Goal: Find specific page/section: Find specific page/section

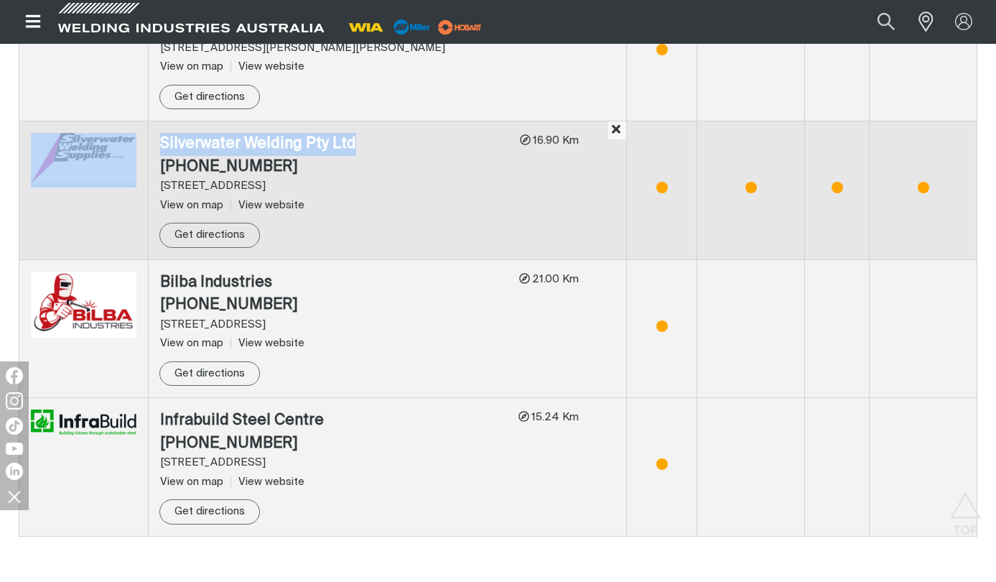
scroll to position [1030, 0]
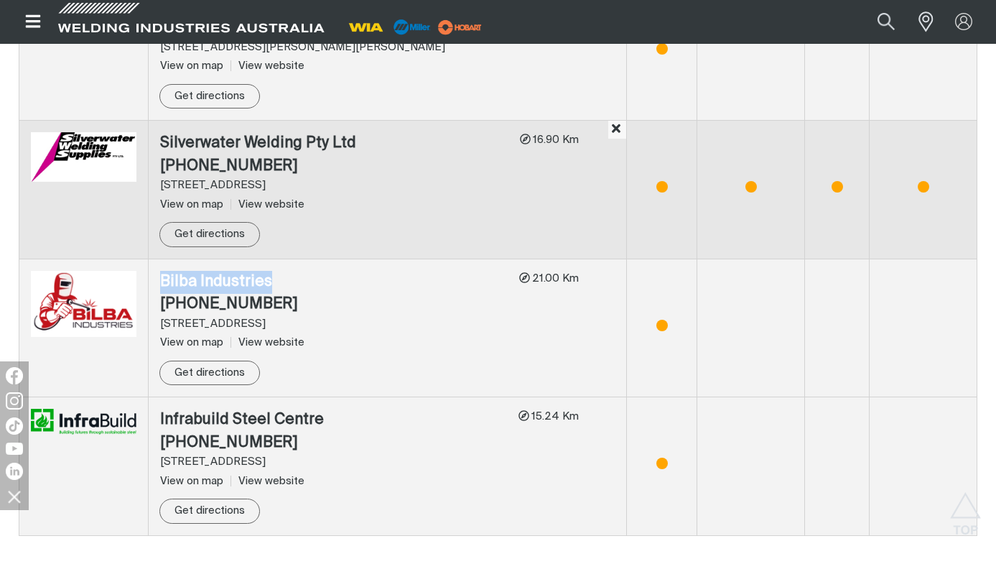
drag, startPoint x: 276, startPoint y: 284, endPoint x: 162, endPoint y: 286, distance: 113.5
click at [162, 286] on div "Bilba Industries" at bounding box center [334, 282] width 348 height 23
copy div "Bilba Industries"
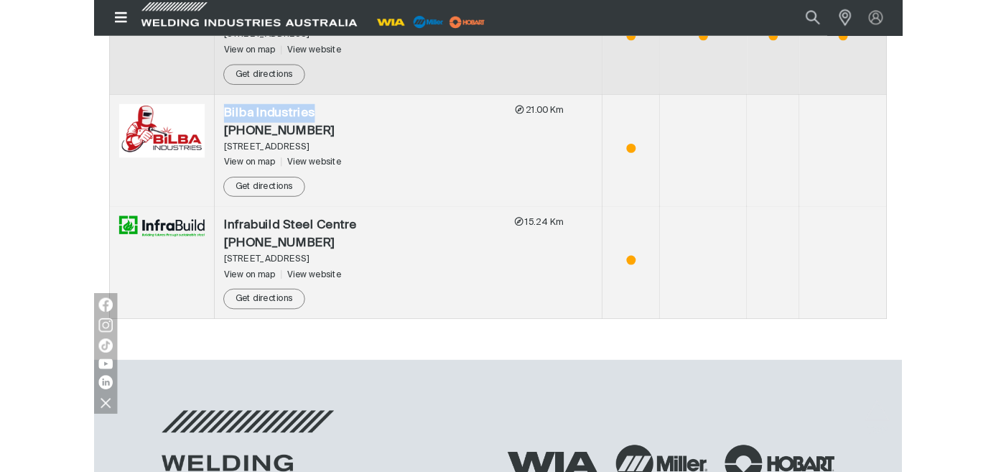
scroll to position [1174, 0]
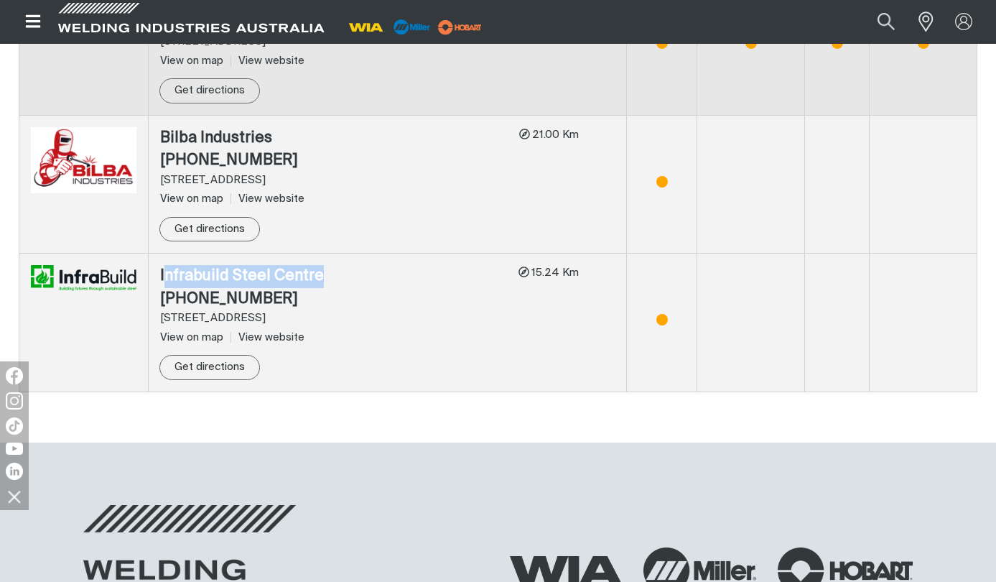
drag, startPoint x: 318, startPoint y: 274, endPoint x: 163, endPoint y: 274, distance: 155.1
click at [163, 274] on div "Infrabuild Steel Centre" at bounding box center [333, 276] width 347 height 23
click at [487, 291] on div "[PHONE_NUMBER]" at bounding box center [333, 299] width 347 height 23
drag, startPoint x: 362, startPoint y: 273, endPoint x: 159, endPoint y: 270, distance: 203.2
click at [159, 270] on td "[GEOGRAPHIC_DATA] (02) 9748 2487 [STREET_ADDRESS] View on map View website Get …" at bounding box center [388, 322] width 478 height 139
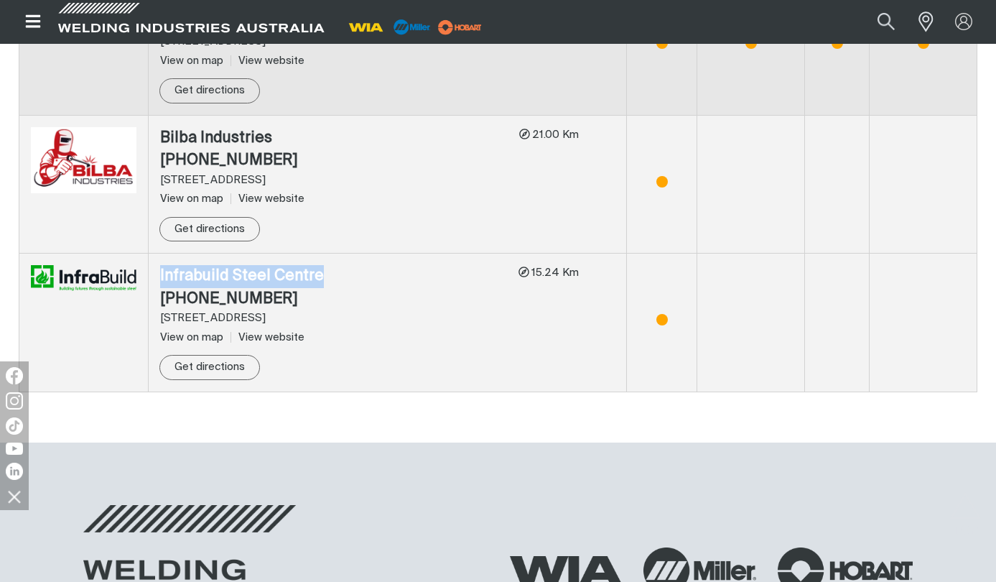
copy div "Infrabuild Steel Centre"
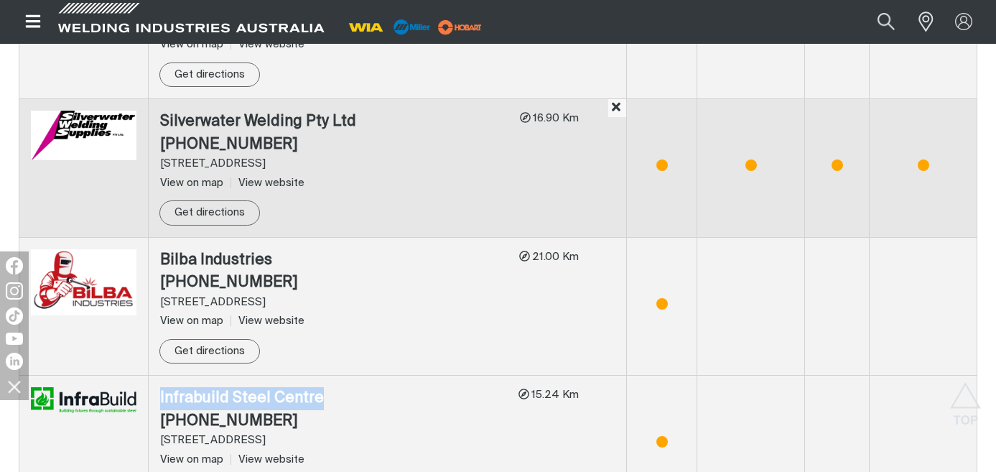
scroll to position [855, 0]
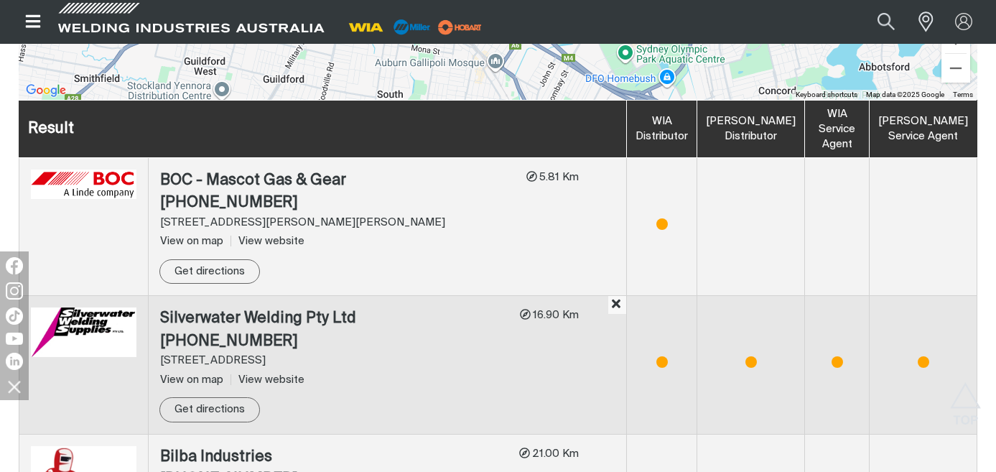
click at [981, 127] on div "Store locator [GEOGRAPHIC_DATA] [GEOGRAPHIC_DATA] [GEOGRAPHIC_DATA] [GEOGRAPHIC…" at bounding box center [498, 112] width 982 height 1198
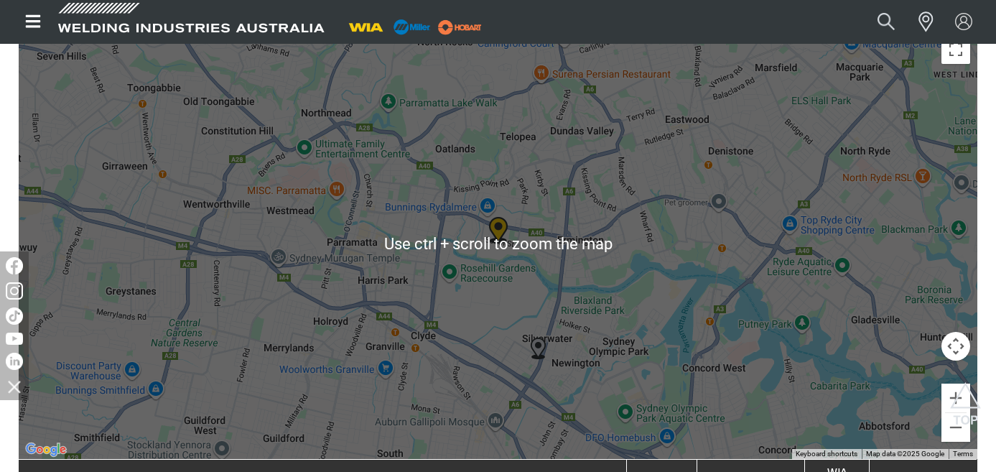
scroll to position [137, 0]
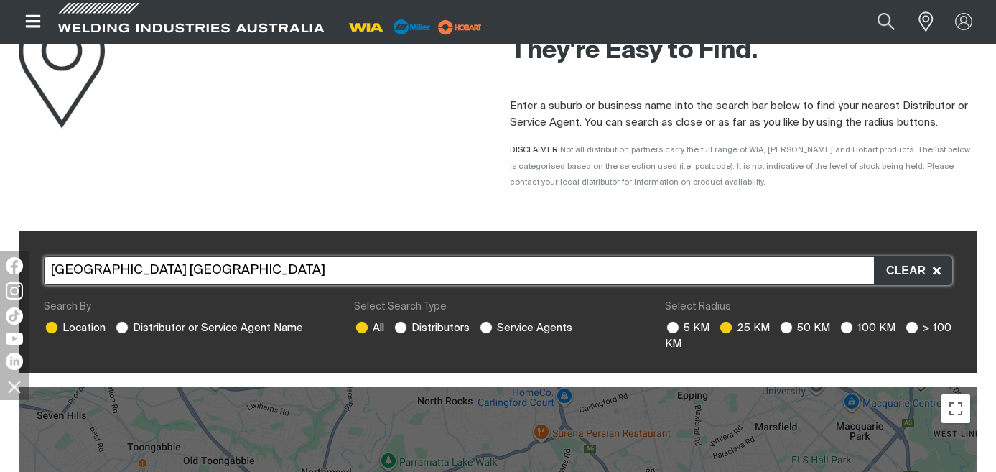
click at [375, 267] on input "[GEOGRAPHIC_DATA] [GEOGRAPHIC_DATA]" at bounding box center [498, 270] width 908 height 29
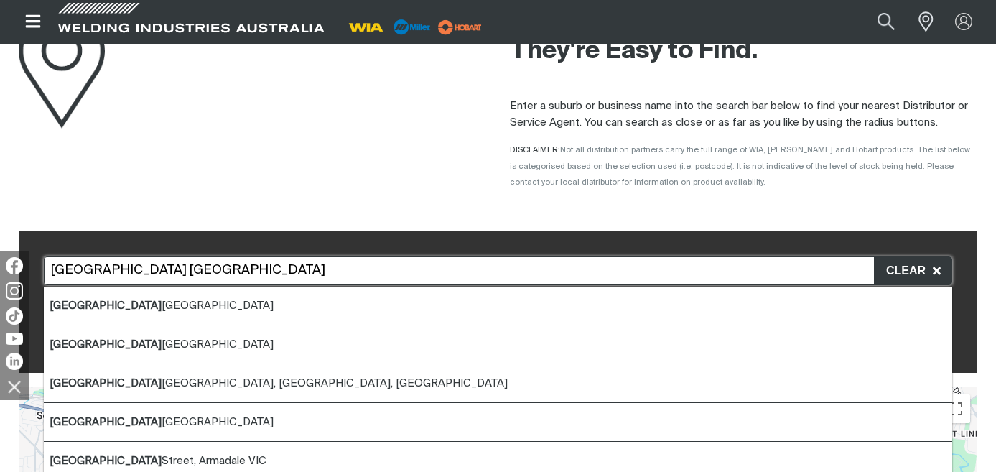
drag, startPoint x: 95, startPoint y: 268, endPoint x: 1, endPoint y: 263, distance: 94.2
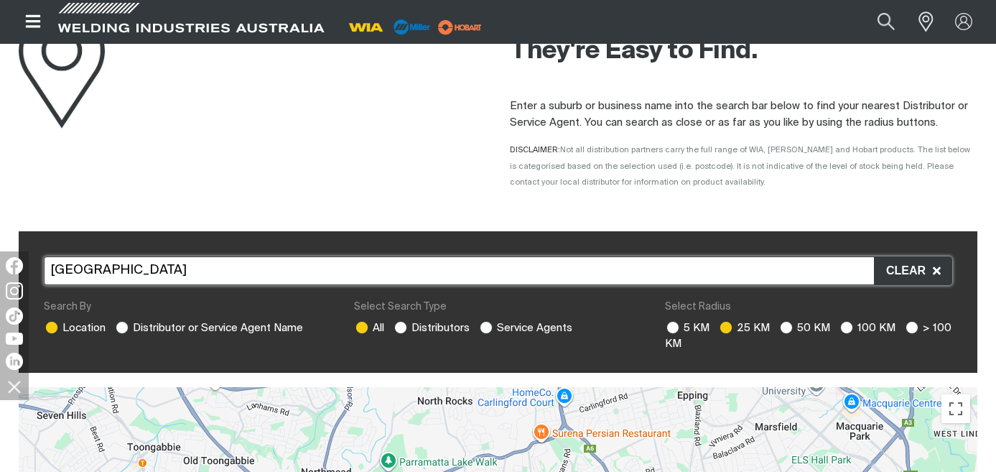
type input "[GEOGRAPHIC_DATA]"
click at [973, 200] on div "Enter a suburb or business name into the search bar below to find your nearest …" at bounding box center [744, 144] width 468 height 113
click at [171, 365] on div "[GEOGRAPHIC_DATA] [GEOGRAPHIC_DATA] Leather Co. Pty Ltd., [GEOGRAPHIC_DATA], [G…" at bounding box center [498, 301] width 959 height 141
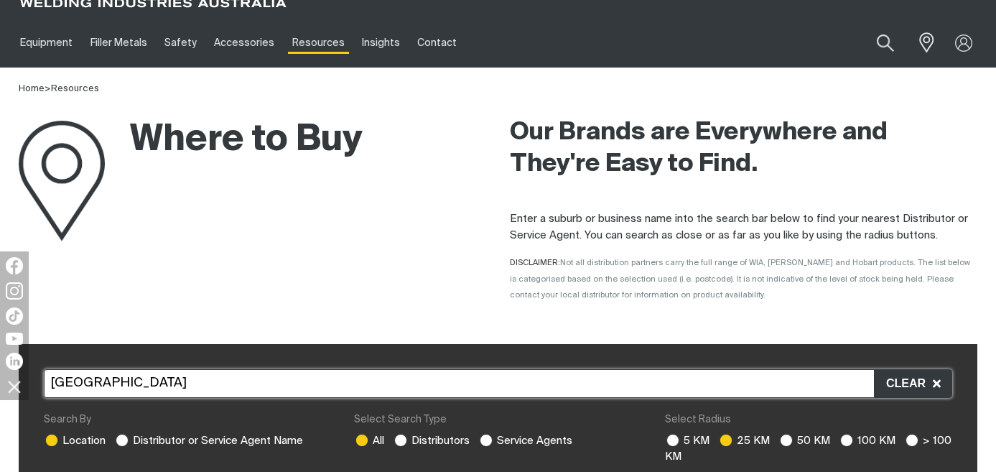
scroll to position [0, 0]
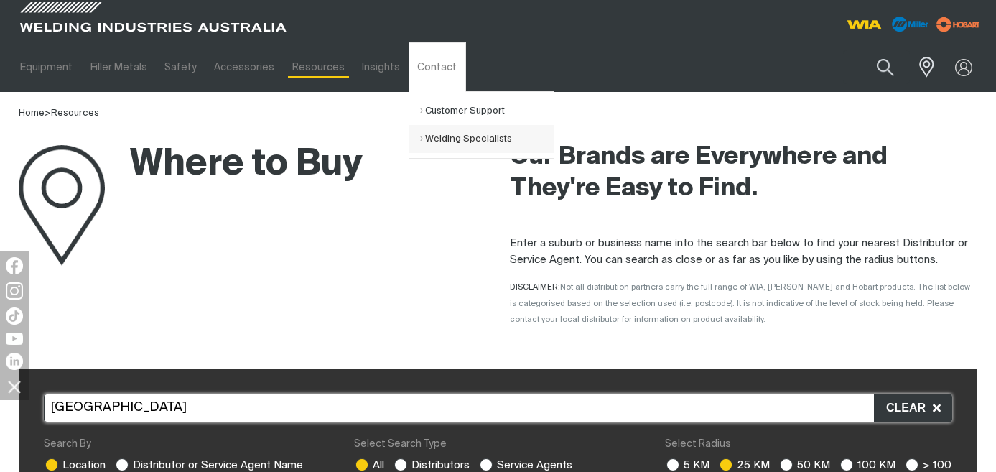
click at [439, 140] on link "Welding Specialists" at bounding box center [487, 139] width 134 height 28
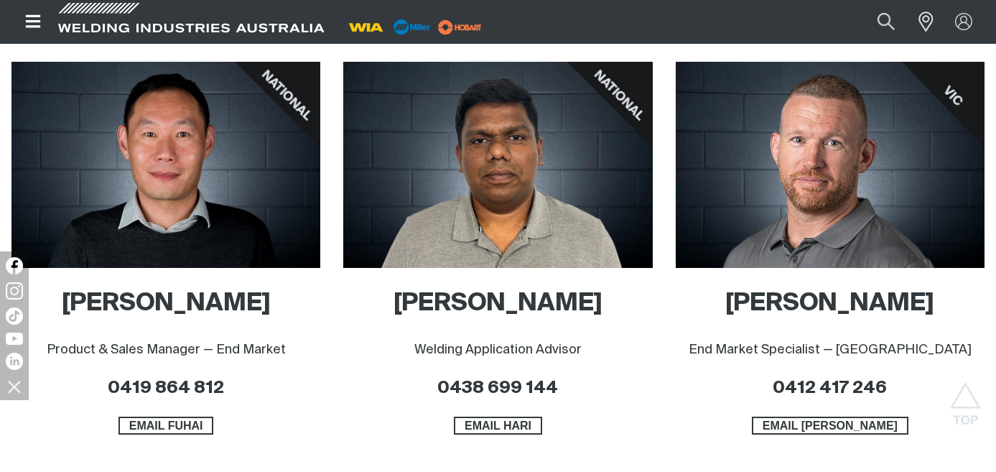
scroll to position [723, 0]
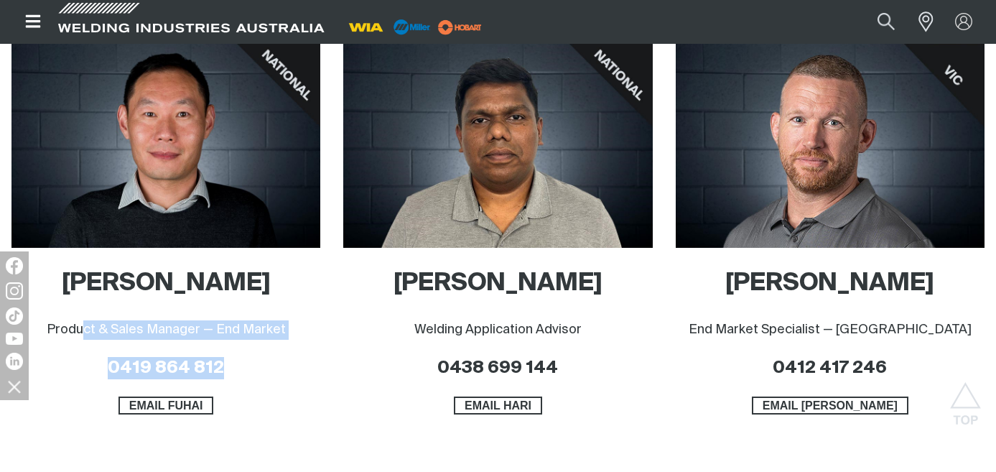
drag, startPoint x: 95, startPoint y: 323, endPoint x: 303, endPoint y: 345, distance: 209.4
click at [303, 345] on div "[PERSON_NAME] Product & Sales Manager — End Market 0419 864 812" at bounding box center [165, 323] width 309 height 111
click at [304, 355] on div "[PERSON_NAME] Product & Sales Manager — End Market 0419 864 812" at bounding box center [165, 323] width 309 height 111
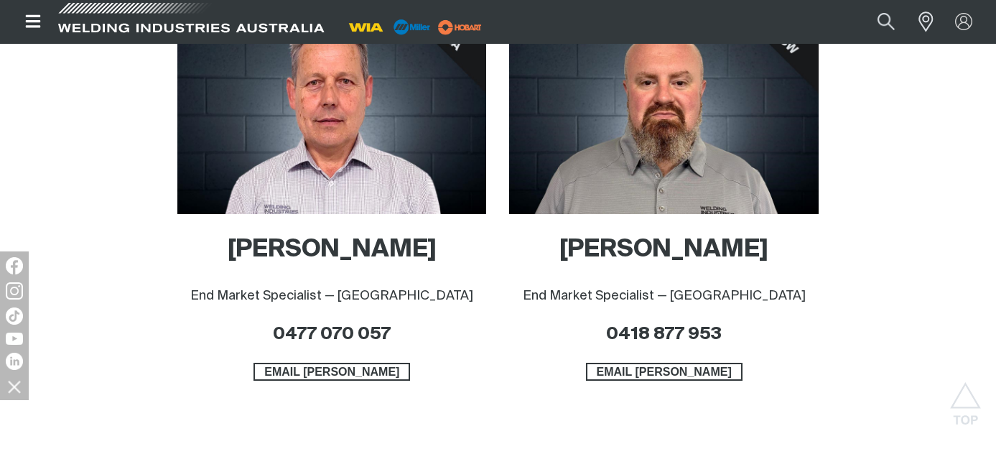
scroll to position [1177, 0]
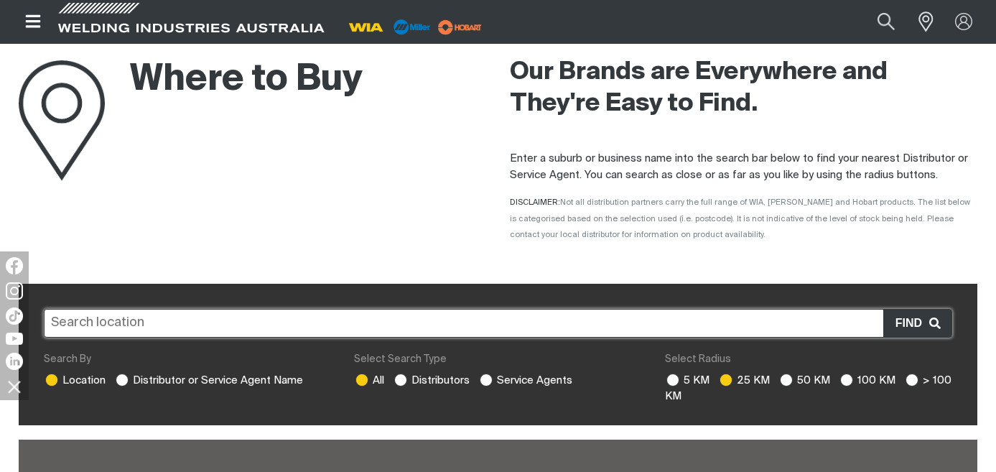
scroll to position [50, 0]
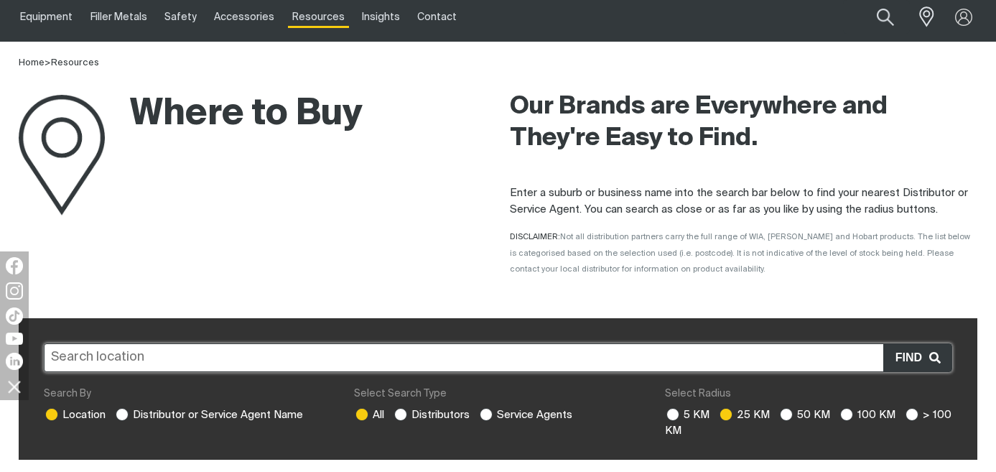
click at [279, 366] on input "text" at bounding box center [498, 357] width 908 height 29
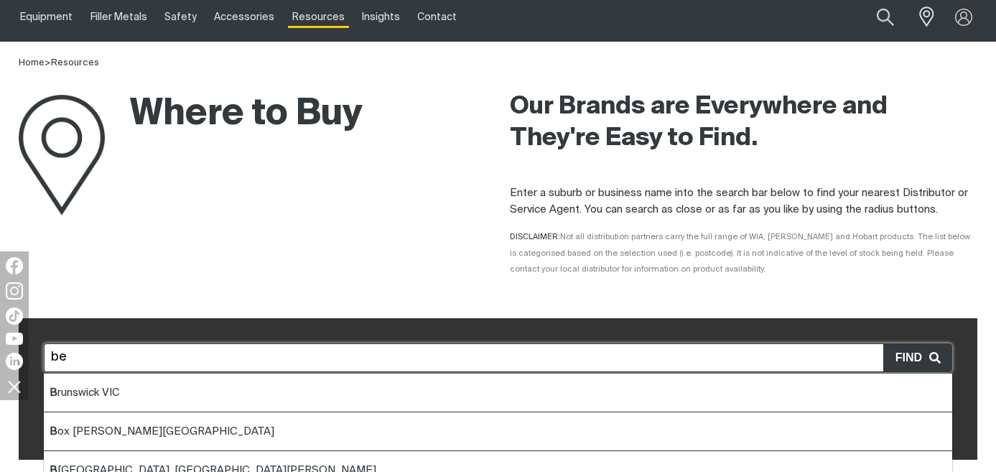
type input "b"
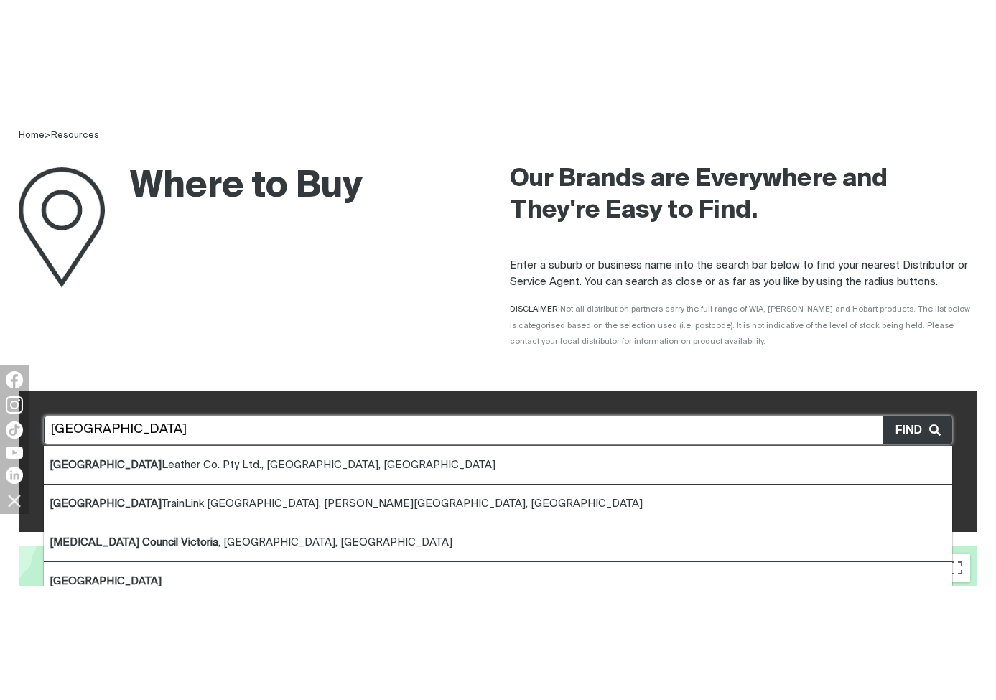
scroll to position [194, 0]
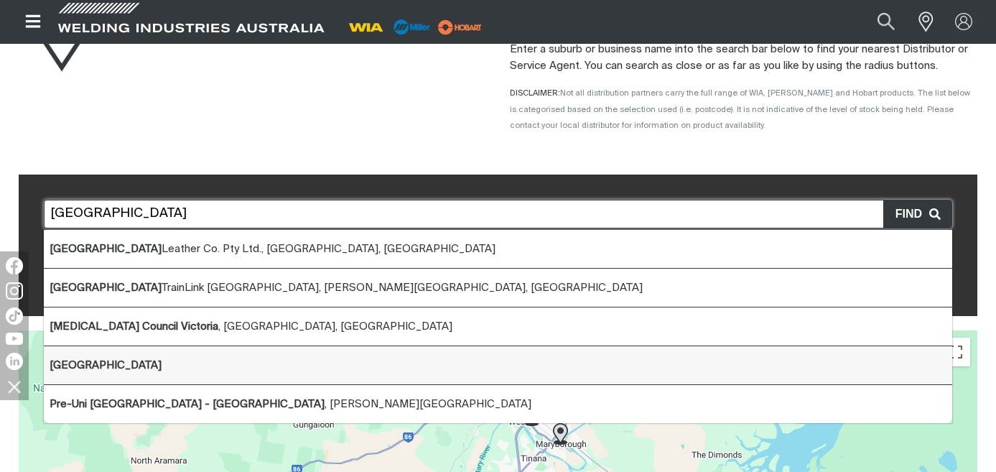
click at [292, 360] on li "[GEOGRAPHIC_DATA]" at bounding box center [498, 365] width 908 height 39
type input "[GEOGRAPHIC_DATA]"
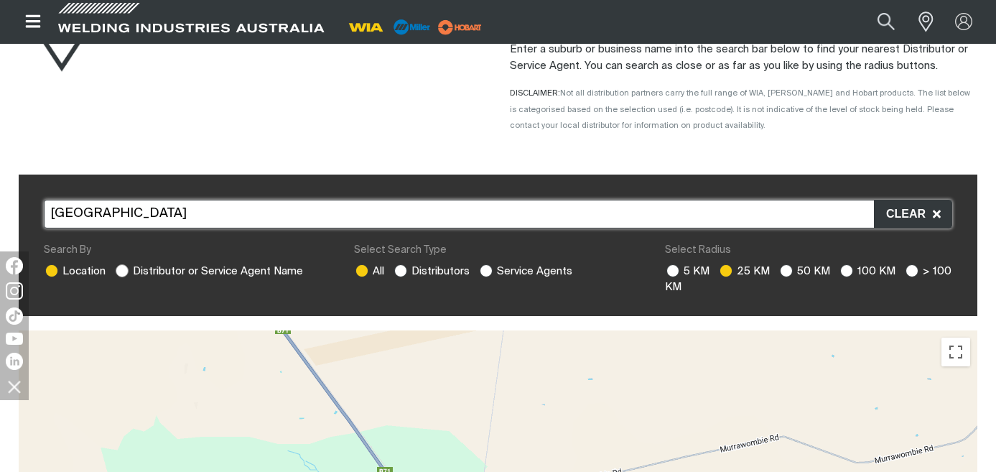
click at [119, 270] on ins at bounding box center [122, 270] width 13 height 13
click at [119, 270] on input "Distributor or Service Agent Name" at bounding box center [120, 268] width 9 height 9
radio input "true"
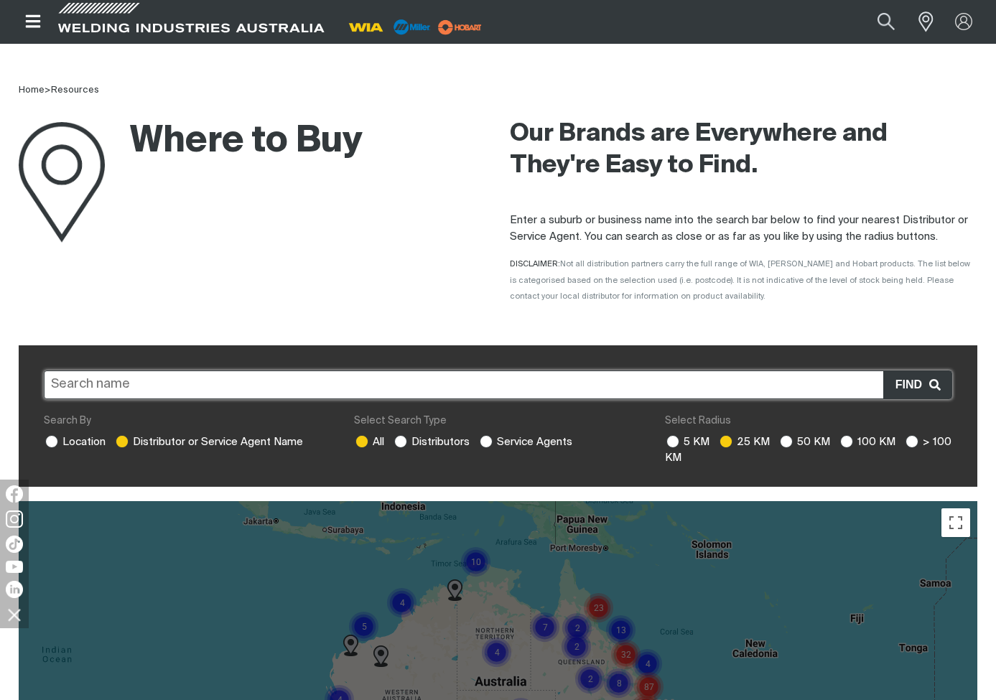
scroll to position [0, 0]
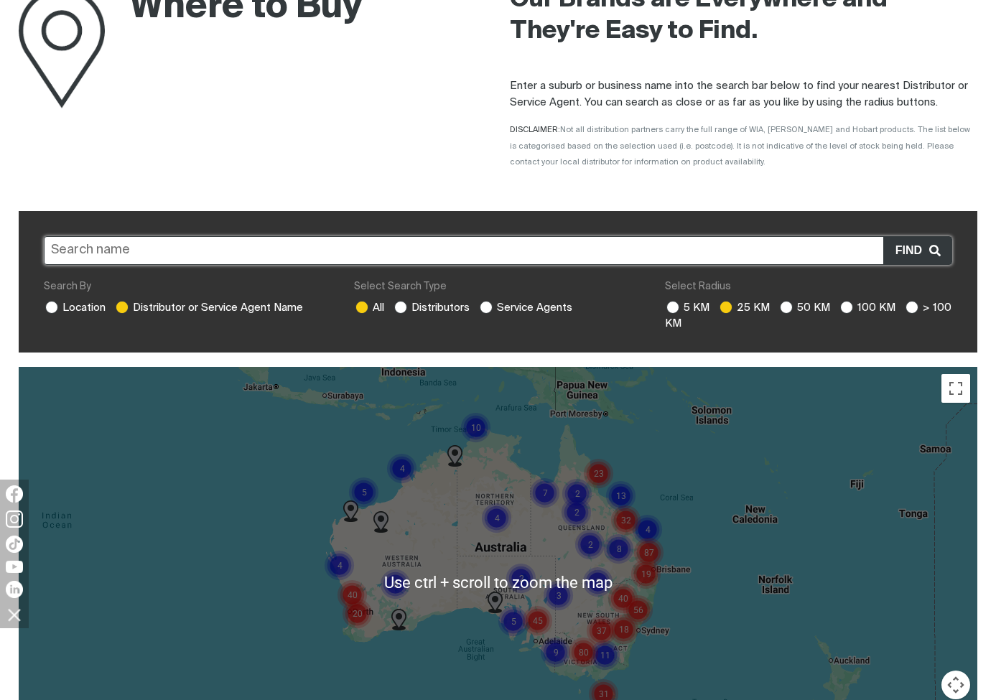
scroll to position [287, 0]
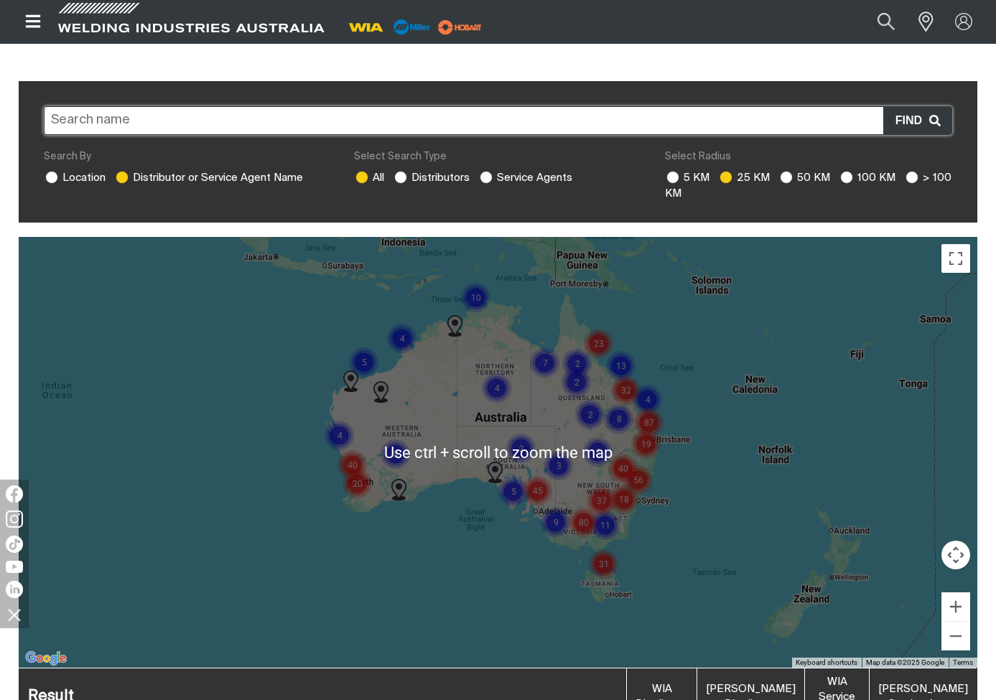
click at [518, 473] on img "Cluster of 45 markers" at bounding box center [538, 491] width 44 height 44
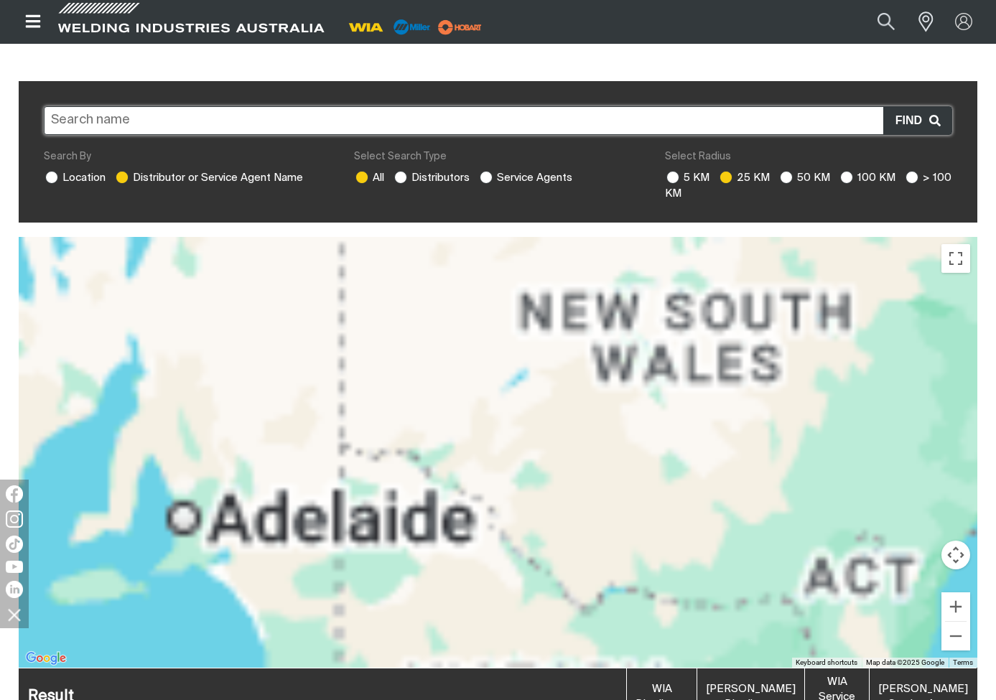
click at [443, 444] on div "To navigate, press the arrow keys." at bounding box center [498, 452] width 959 height 431
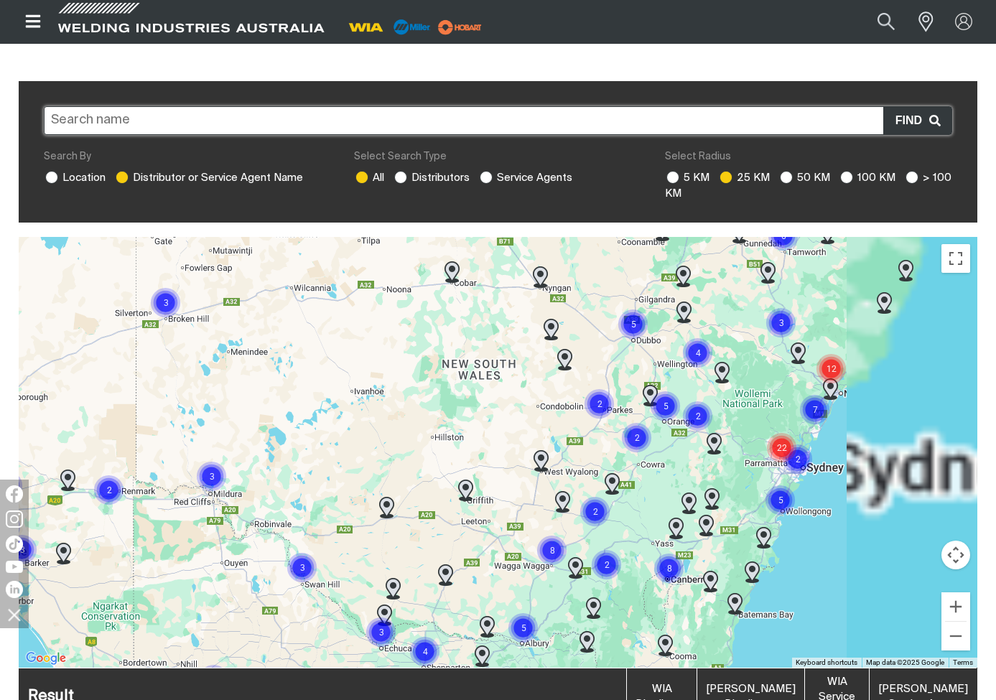
drag, startPoint x: 854, startPoint y: 363, endPoint x: 652, endPoint y: 398, distance: 204.8
click at [652, 398] on div "To navigate, press the arrow keys." at bounding box center [498, 452] width 959 height 431
drag, startPoint x: 891, startPoint y: 406, endPoint x: 807, endPoint y: 386, distance: 86.2
click at [811, 391] on div "To navigate, press the arrow keys." at bounding box center [498, 452] width 959 height 431
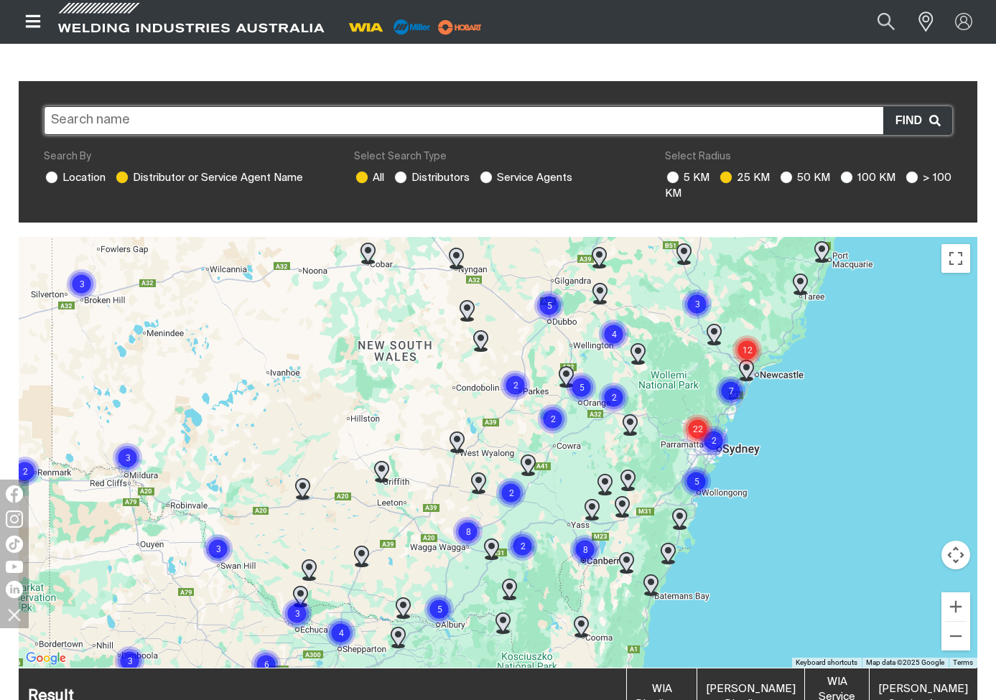
click at [750, 345] on img "Cluster of 12 markers" at bounding box center [747, 350] width 44 height 44
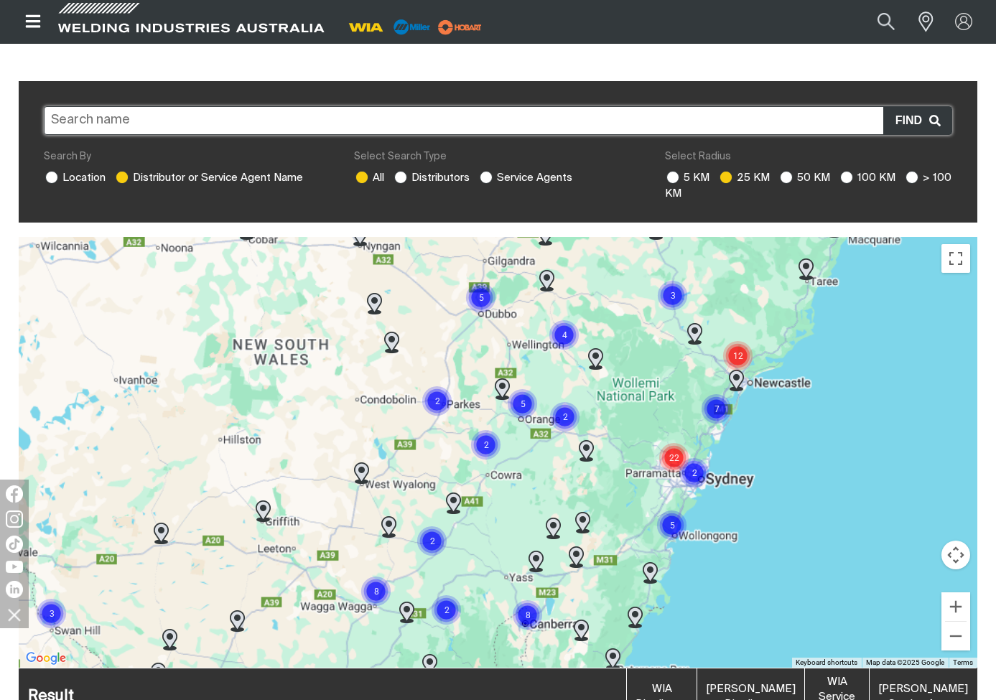
click at [796, 551] on div "To navigate, press the arrow keys." at bounding box center [498, 452] width 959 height 431
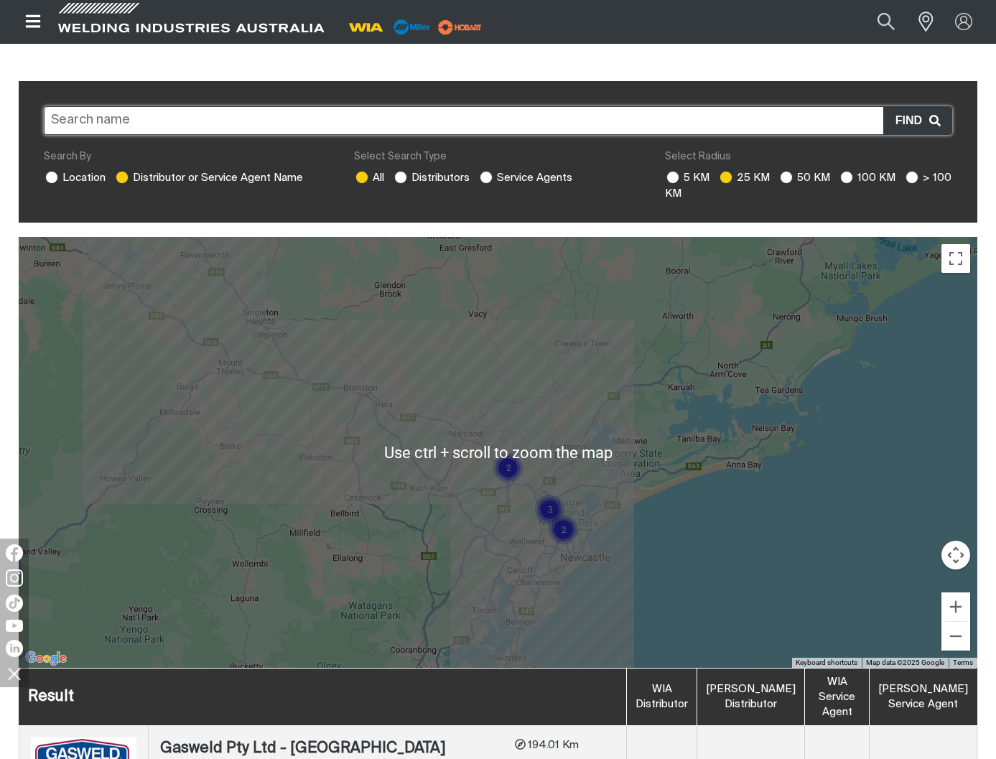
click at [584, 581] on div "To navigate, press the arrow keys." at bounding box center [498, 452] width 959 height 431
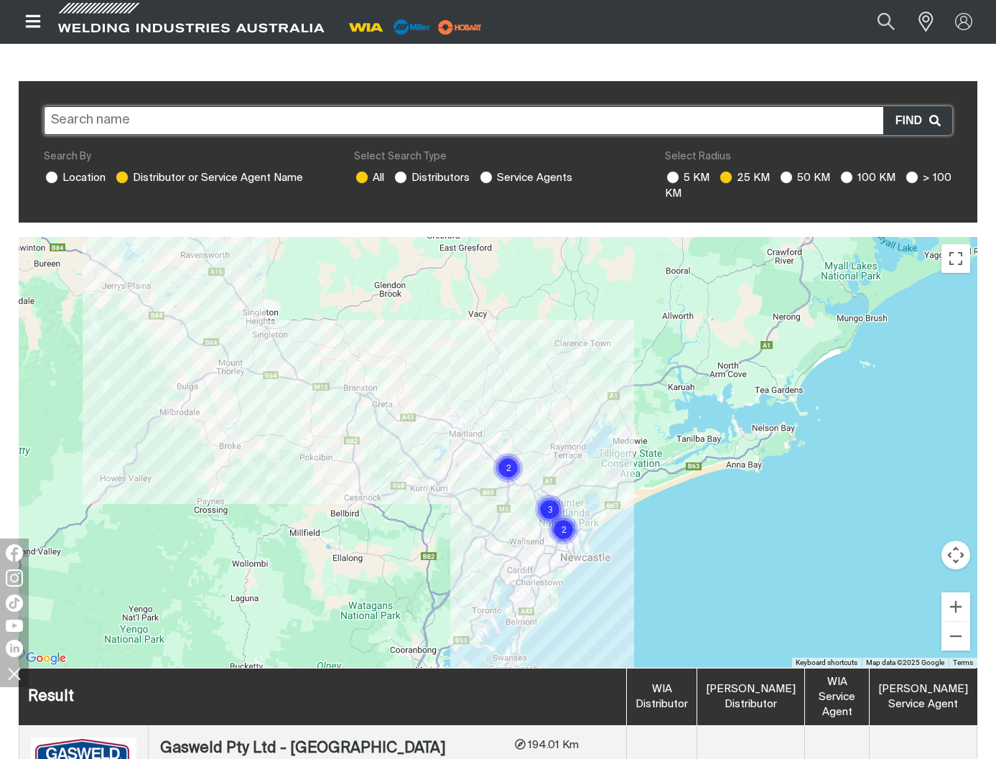
click at [373, 126] on input at bounding box center [498, 120] width 908 height 29
type input "[GEOGRAPHIC_DATA]"
click at [966, 81] on button "submit" at bounding box center [971, 83] width 11 height 4
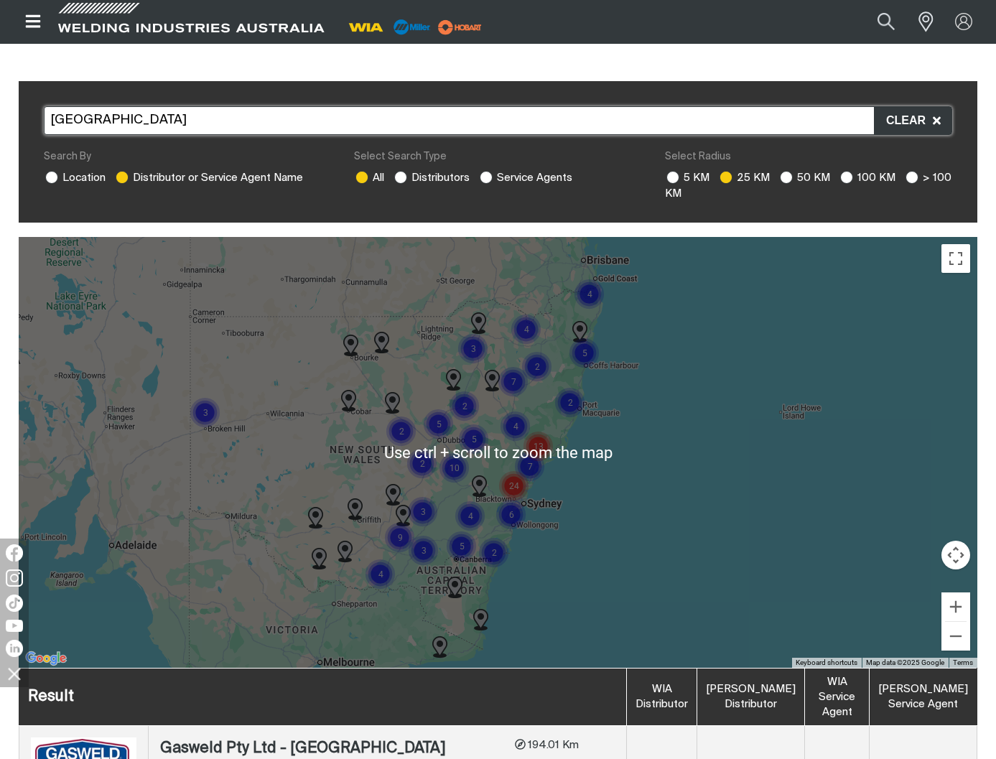
click at [566, 506] on div at bounding box center [498, 452] width 959 height 431
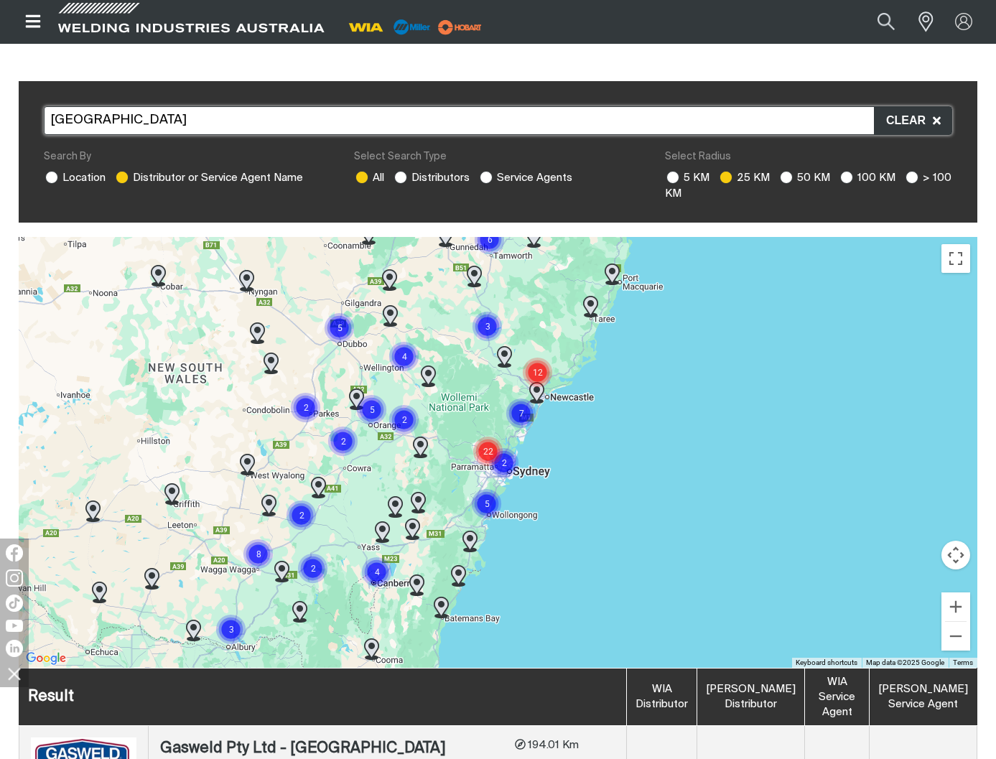
drag, startPoint x: 156, startPoint y: 437, endPoint x: 305, endPoint y: 426, distance: 149.7
click at [305, 426] on img "Cluster of 2 markers" at bounding box center [306, 408] width 44 height 44
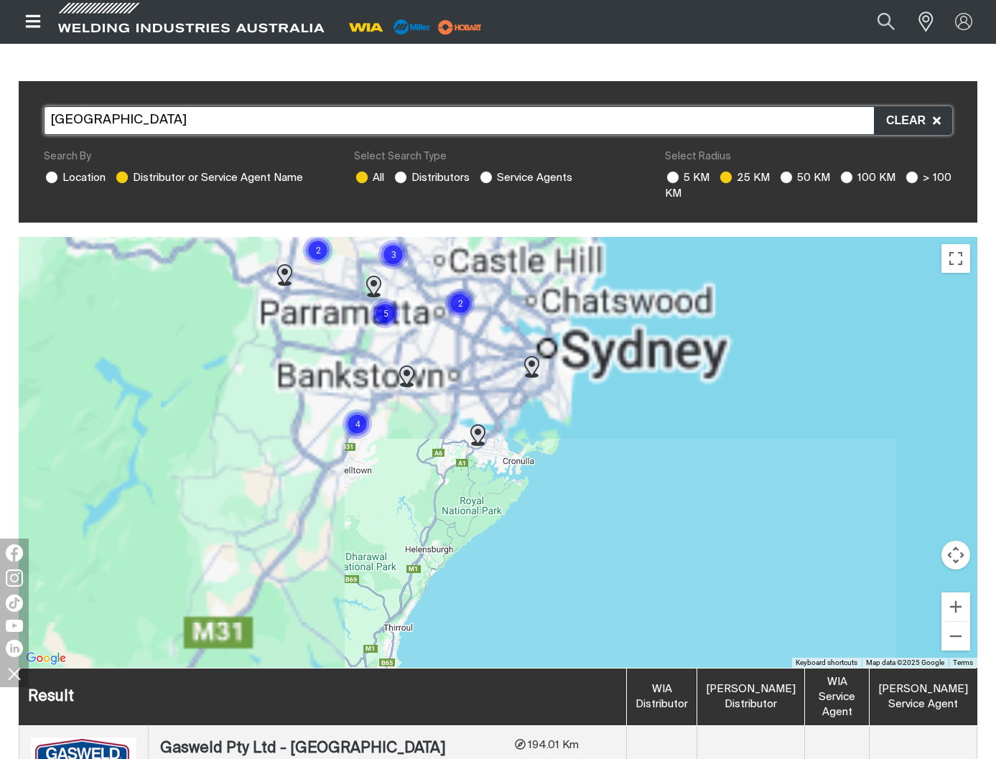
drag, startPoint x: 523, startPoint y: 327, endPoint x: 532, endPoint y: 562, distance: 235.0
click at [532, 562] on div "To navigate, press the arrow keys." at bounding box center [498, 452] width 959 height 431
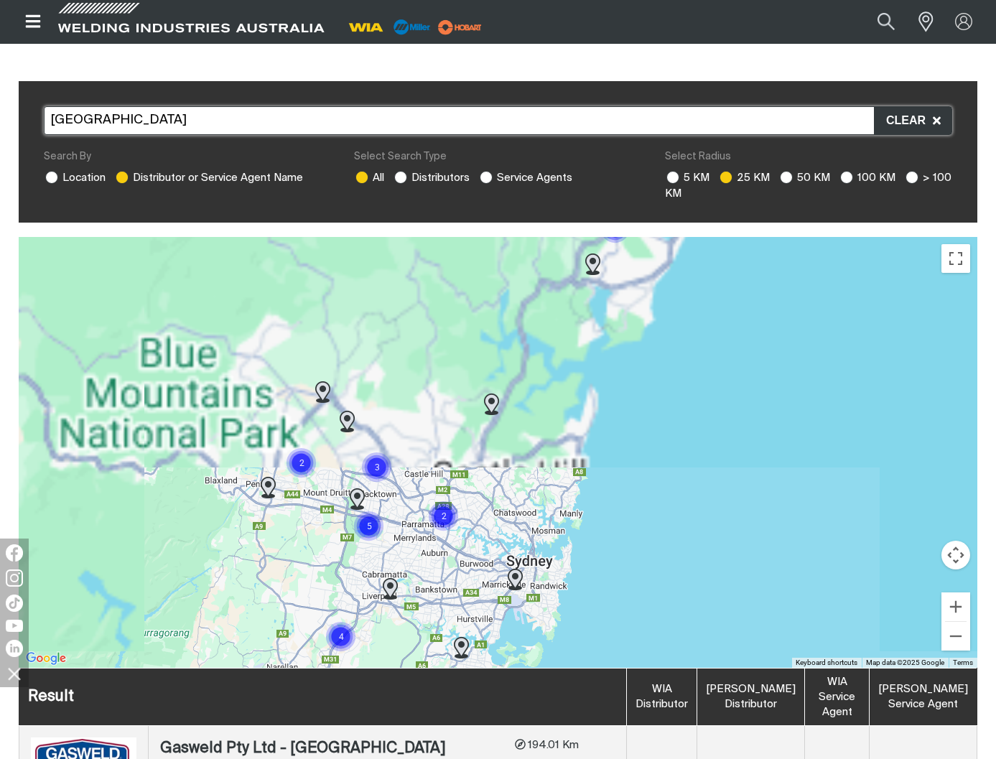
drag, startPoint x: 590, startPoint y: 391, endPoint x: 572, endPoint y: 609, distance: 218.3
click at [572, 581] on div "To navigate, press the arrow keys." at bounding box center [498, 452] width 959 height 431
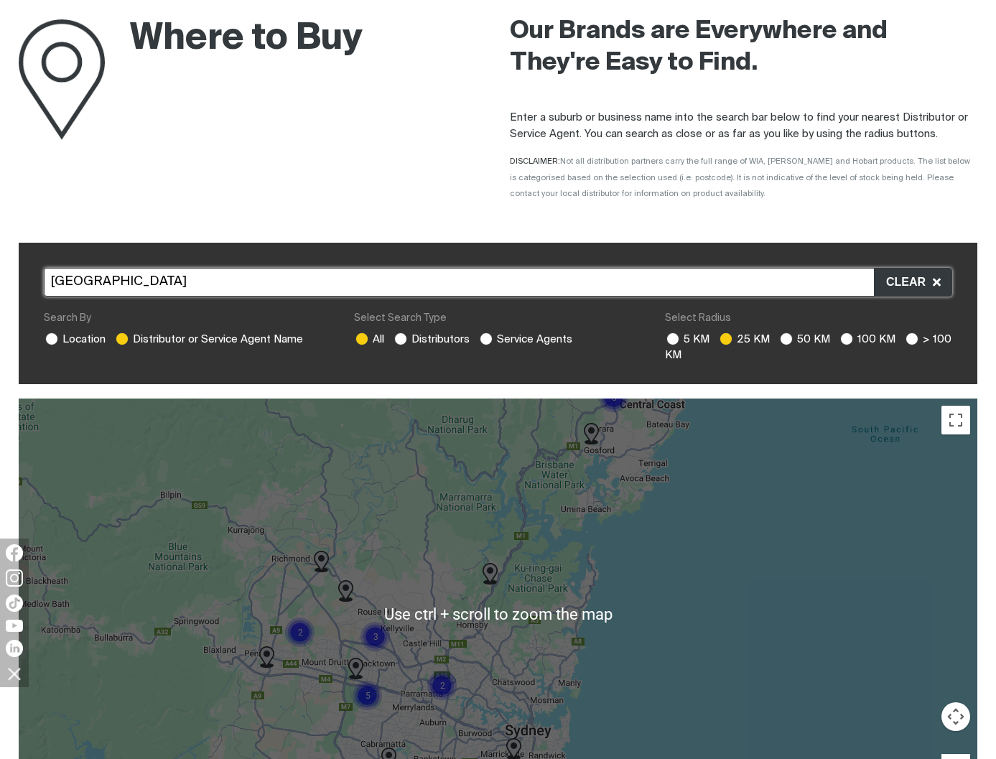
scroll to position [144, 0]
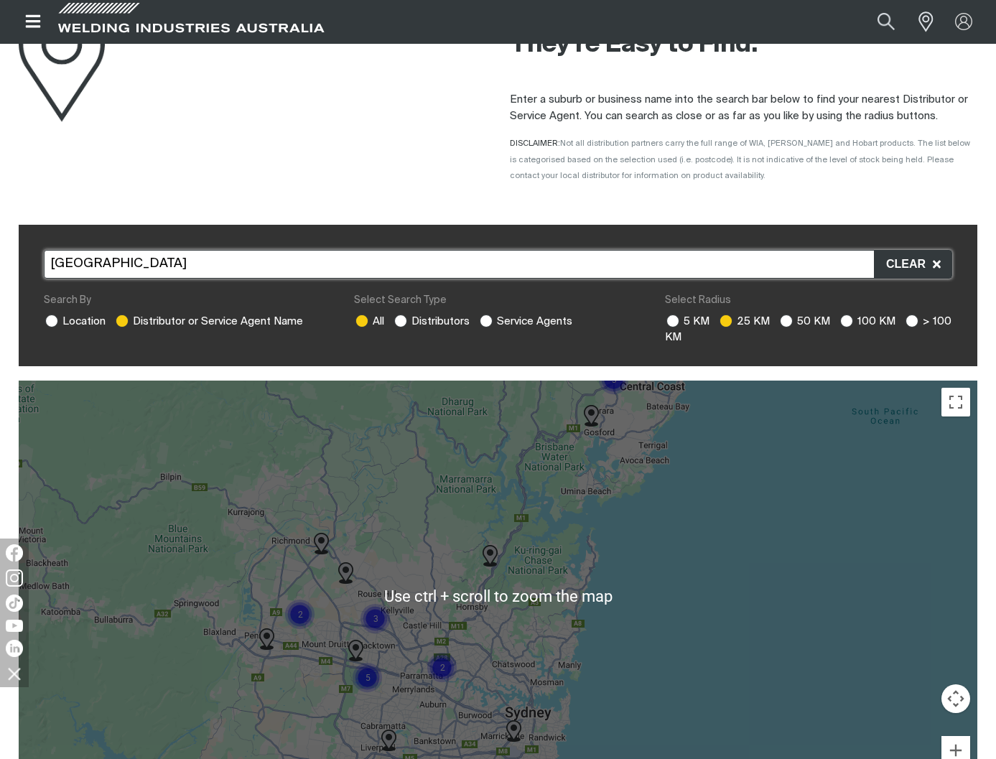
click at [595, 581] on div "To navigate, press the arrow keys." at bounding box center [498, 596] width 959 height 431
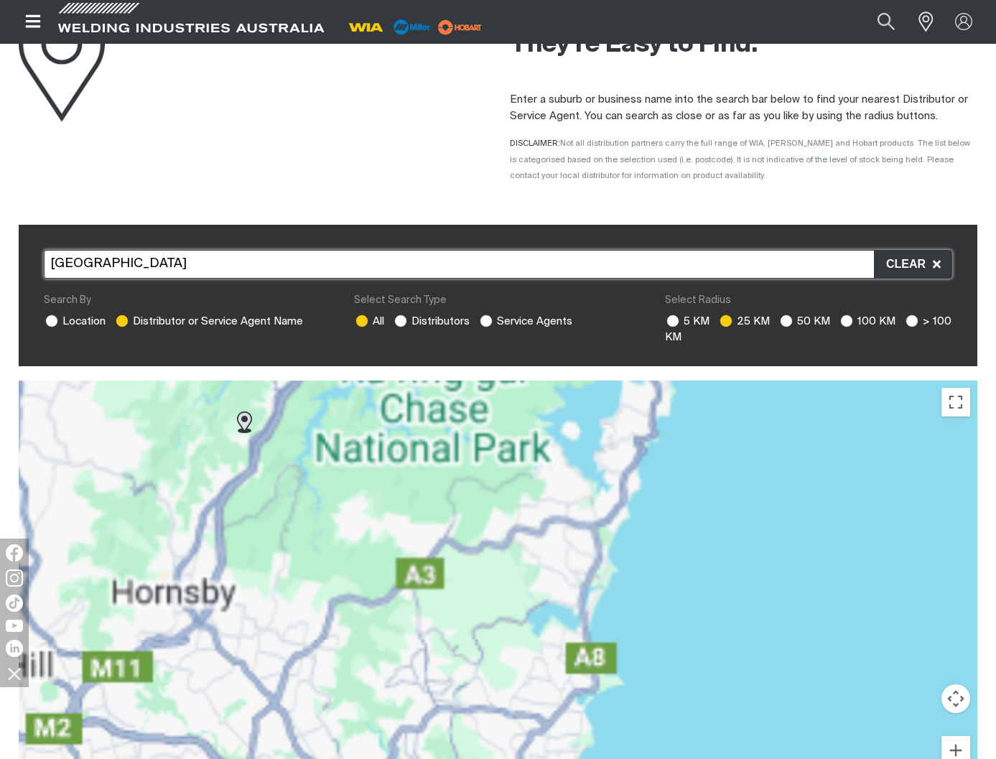
click at [666, 432] on div "To navigate, press the arrow keys." at bounding box center [498, 596] width 959 height 431
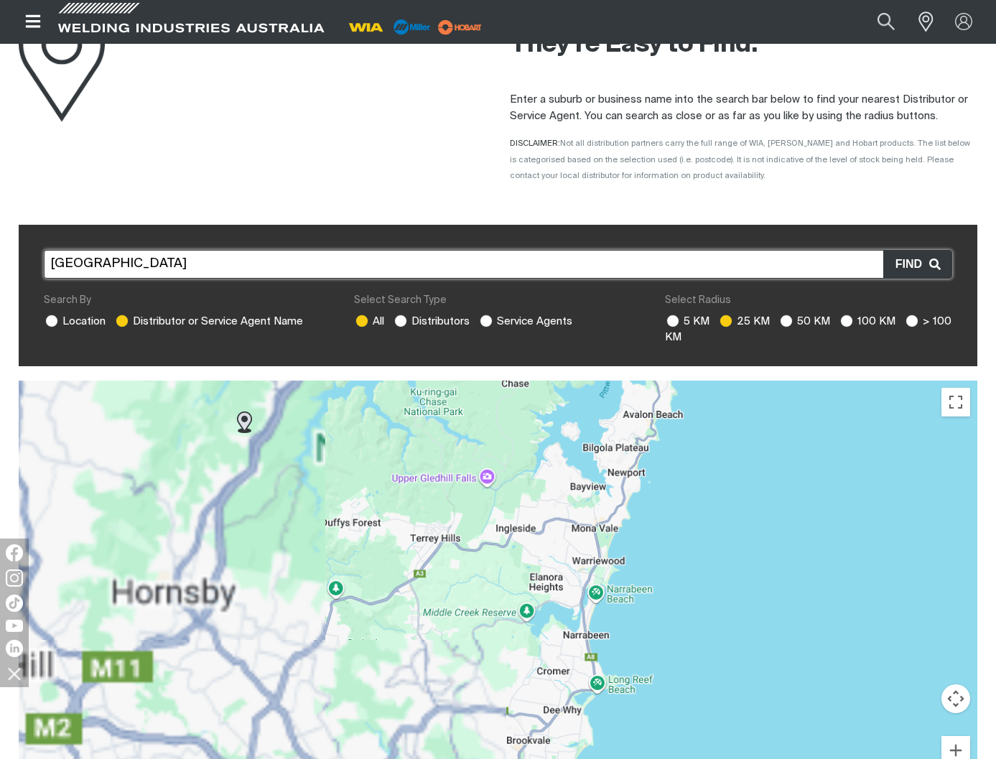
click at [124, 266] on input "[GEOGRAPHIC_DATA]" at bounding box center [498, 264] width 908 height 29
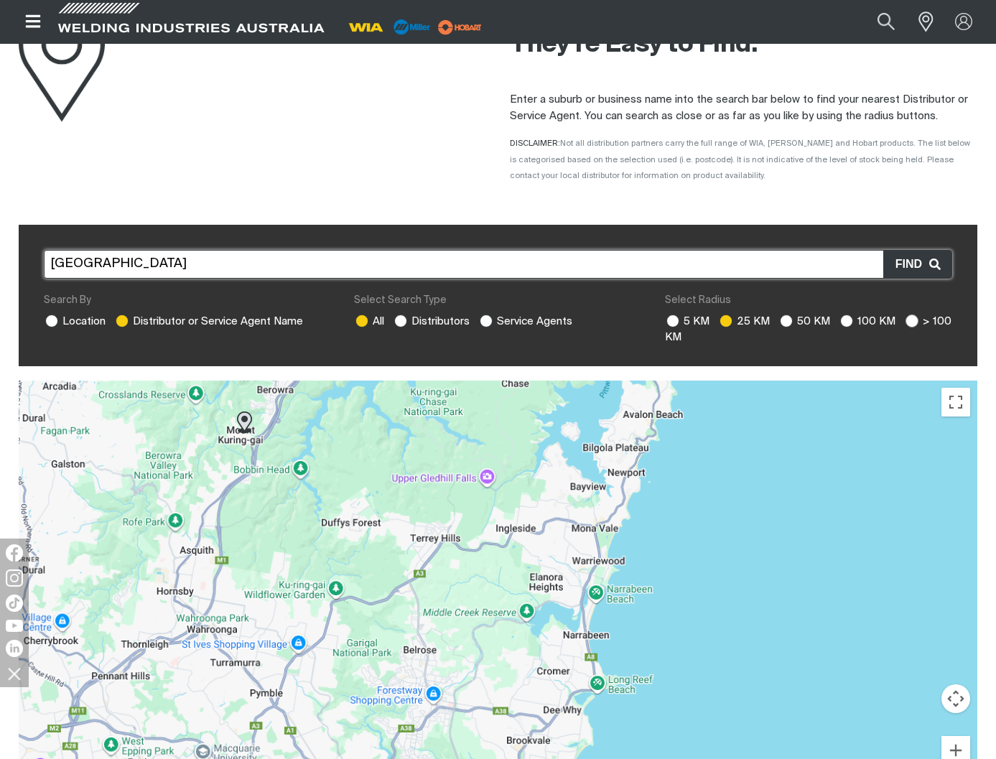
click at [906, 318] on ins at bounding box center [911, 320] width 13 height 13
click at [906, 318] on input "> 100 KM" at bounding box center [909, 318] width 9 height 9
radio input "true"
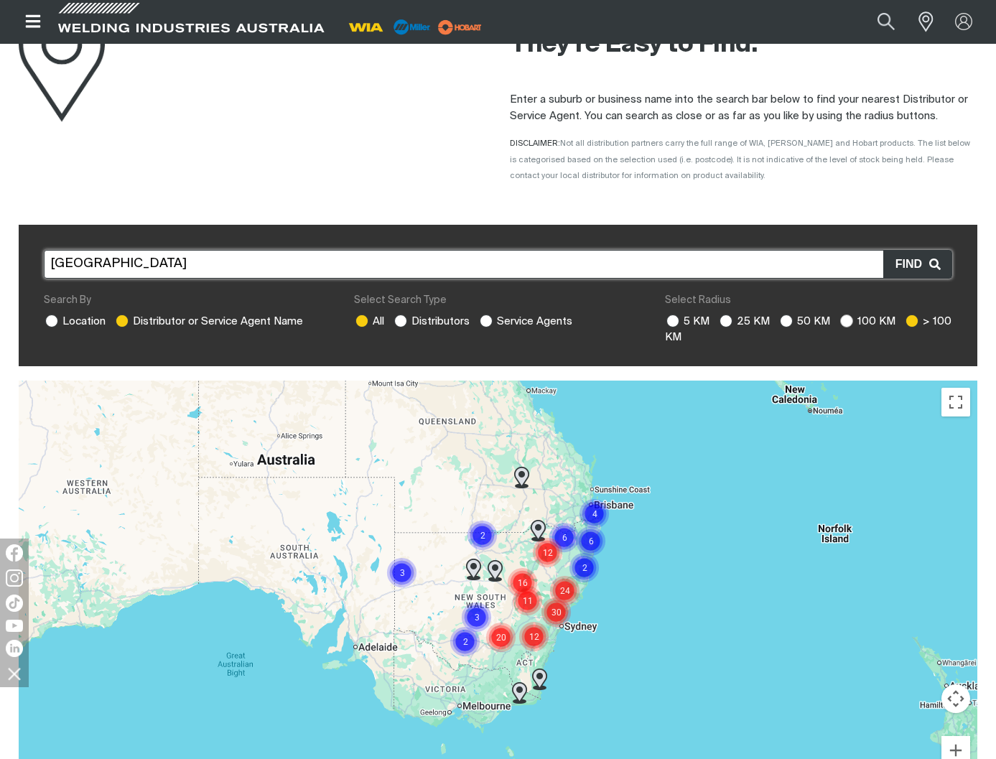
click at [840, 320] on ins at bounding box center [846, 320] width 13 height 13
click at [840, 320] on input "100 KM" at bounding box center [844, 318] width 9 height 9
radio input "true"
click at [404, 321] on ins at bounding box center [400, 320] width 13 height 13
click at [404, 321] on input "Distributors" at bounding box center [398, 318] width 9 height 9
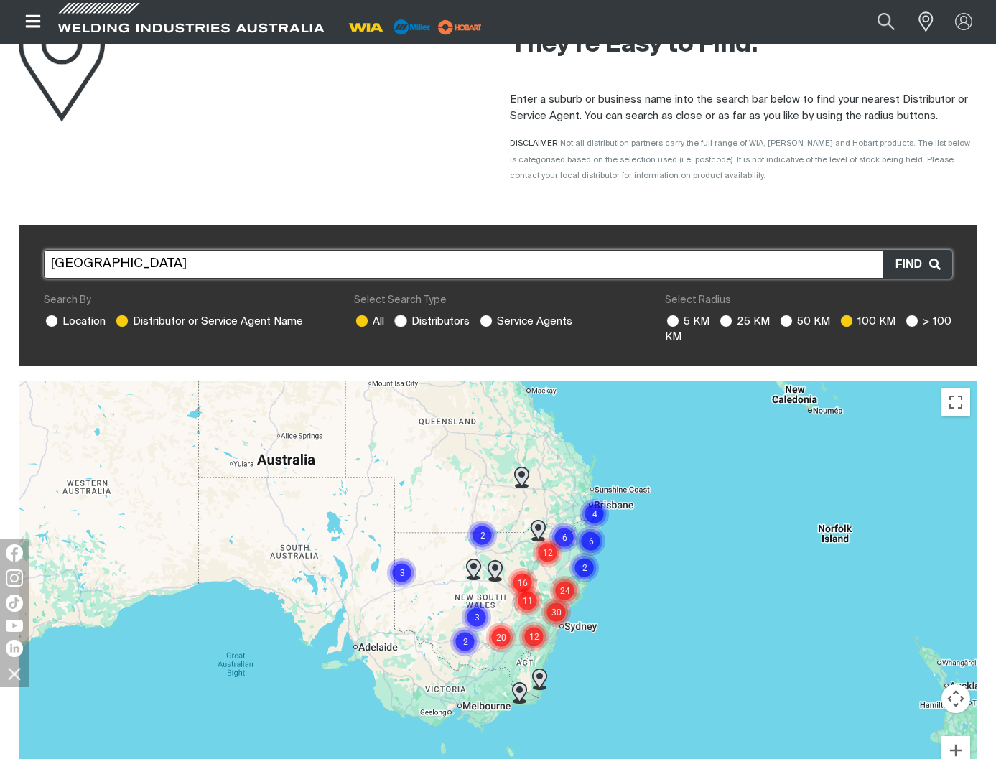
radio input "true"
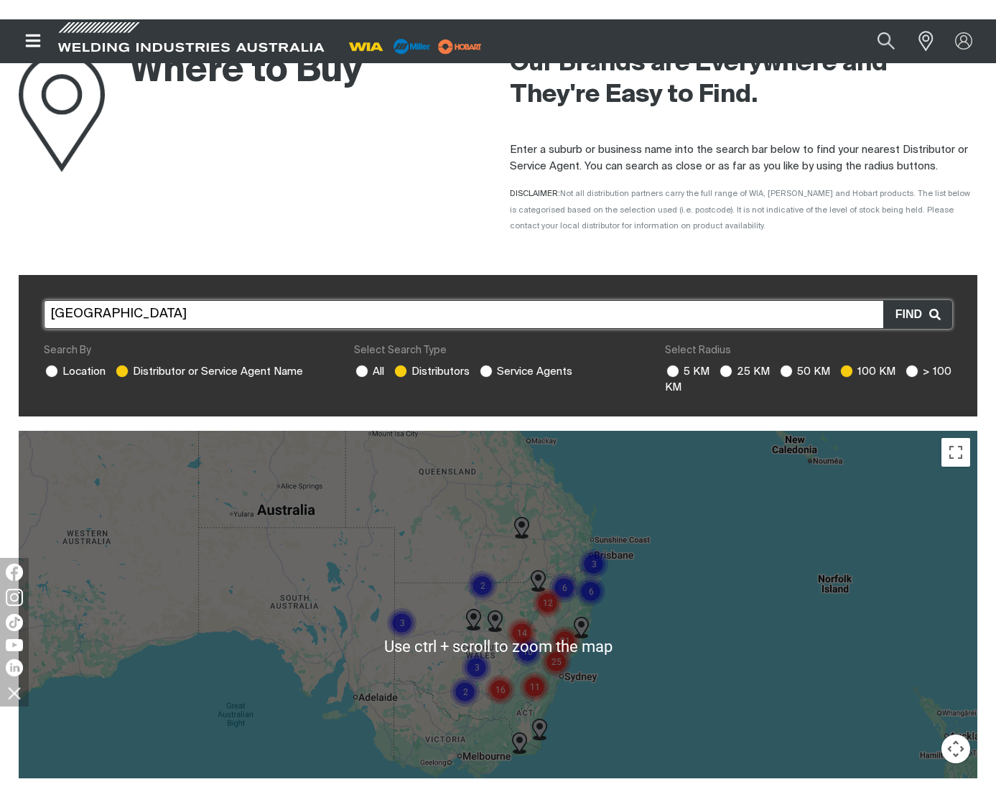
scroll to position [72, 0]
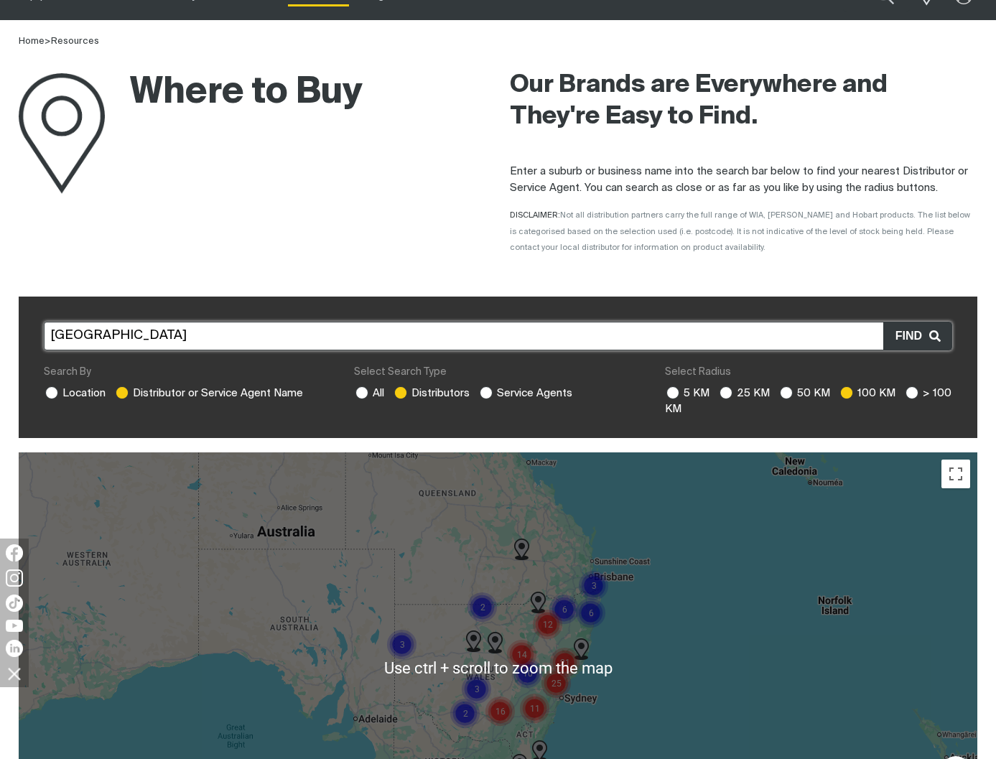
click at [658, 581] on div at bounding box center [498, 667] width 959 height 431
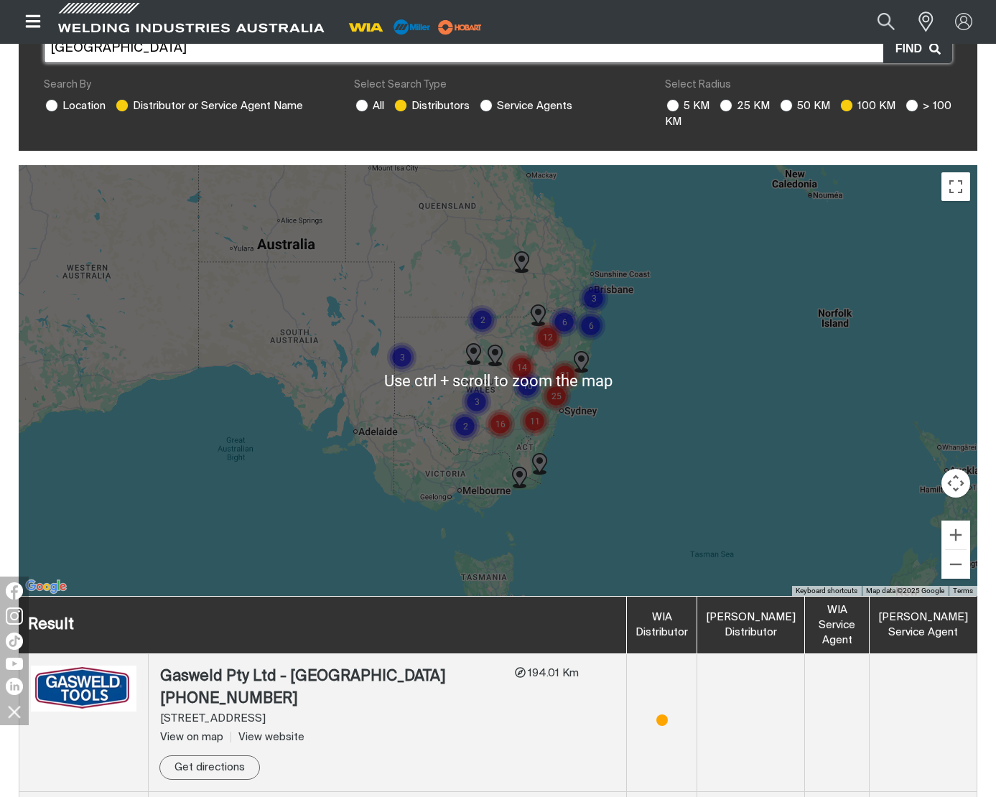
scroll to position [503, 0]
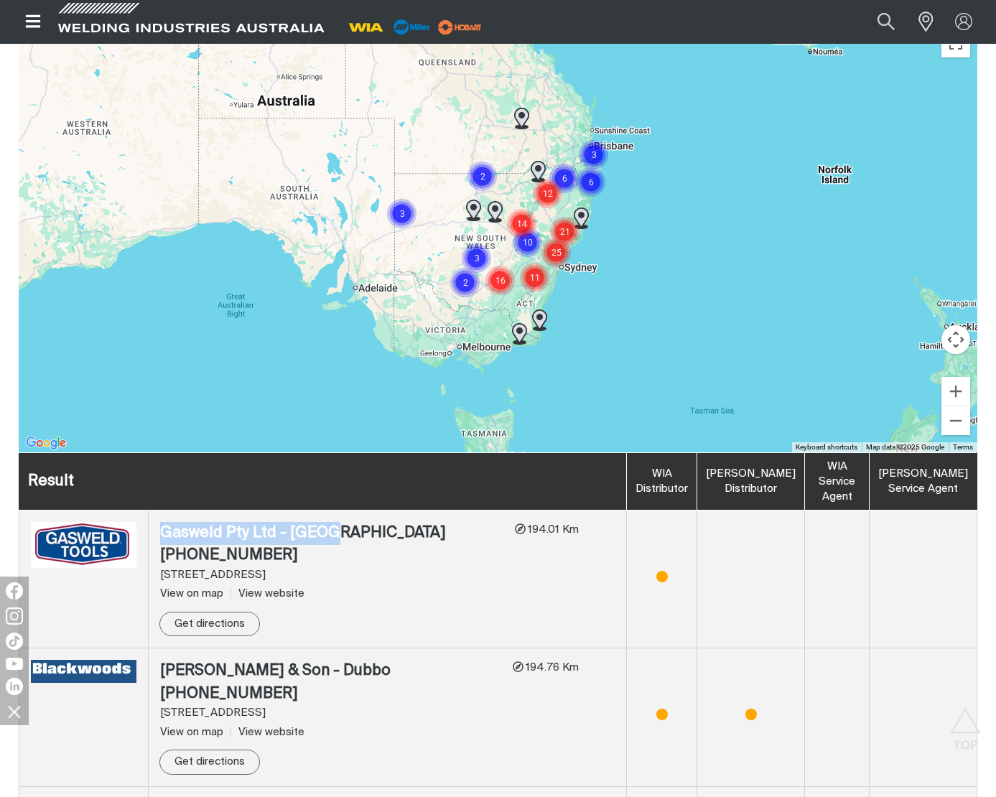
drag, startPoint x: 165, startPoint y: 529, endPoint x: 337, endPoint y: 534, distance: 172.4
click at [337, 534] on div "Gasweld Pty Ltd - [GEOGRAPHIC_DATA]" at bounding box center [331, 533] width 343 height 23
copy div "Gasweld Pty Ltd - [GEOGRAPHIC_DATA]"
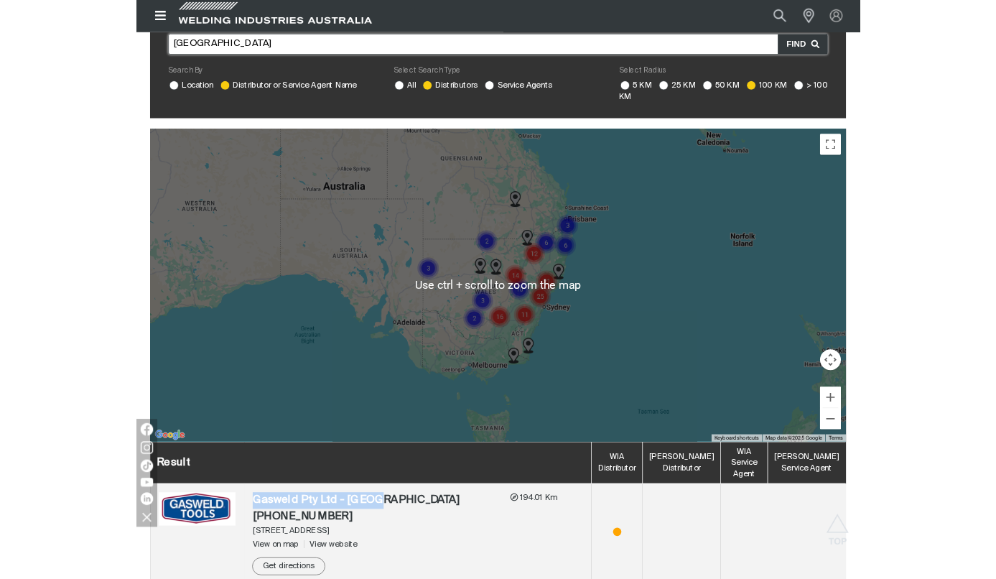
scroll to position [605, 0]
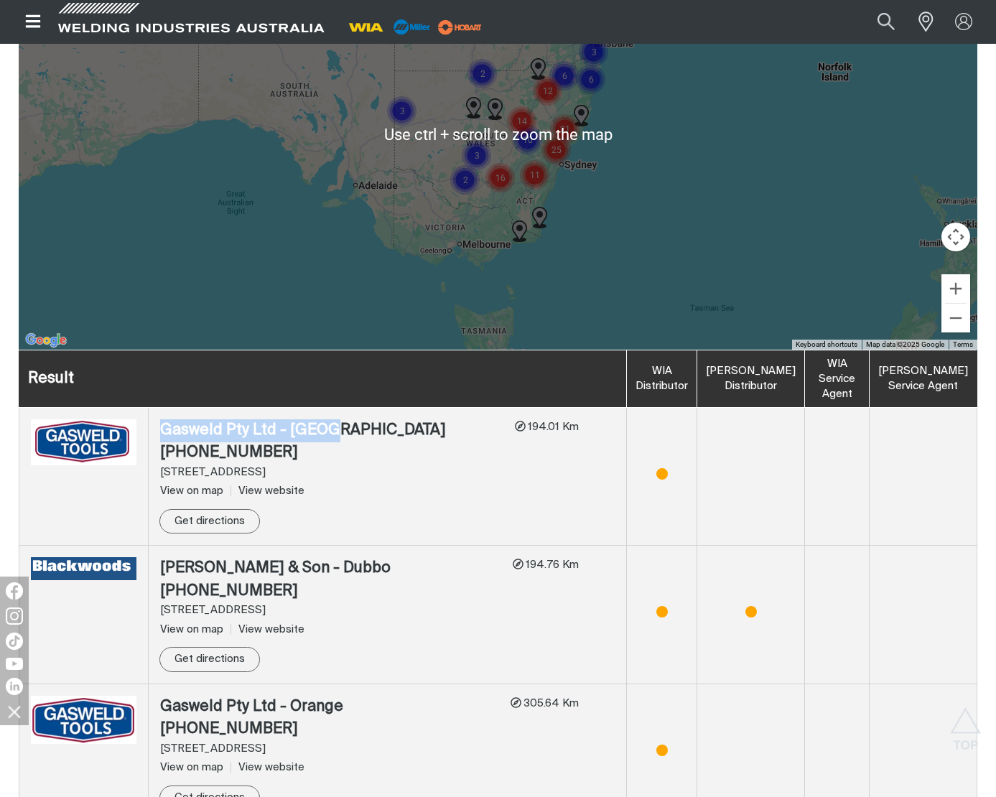
copy div "Gasweld Pty Ltd - [GEOGRAPHIC_DATA]"
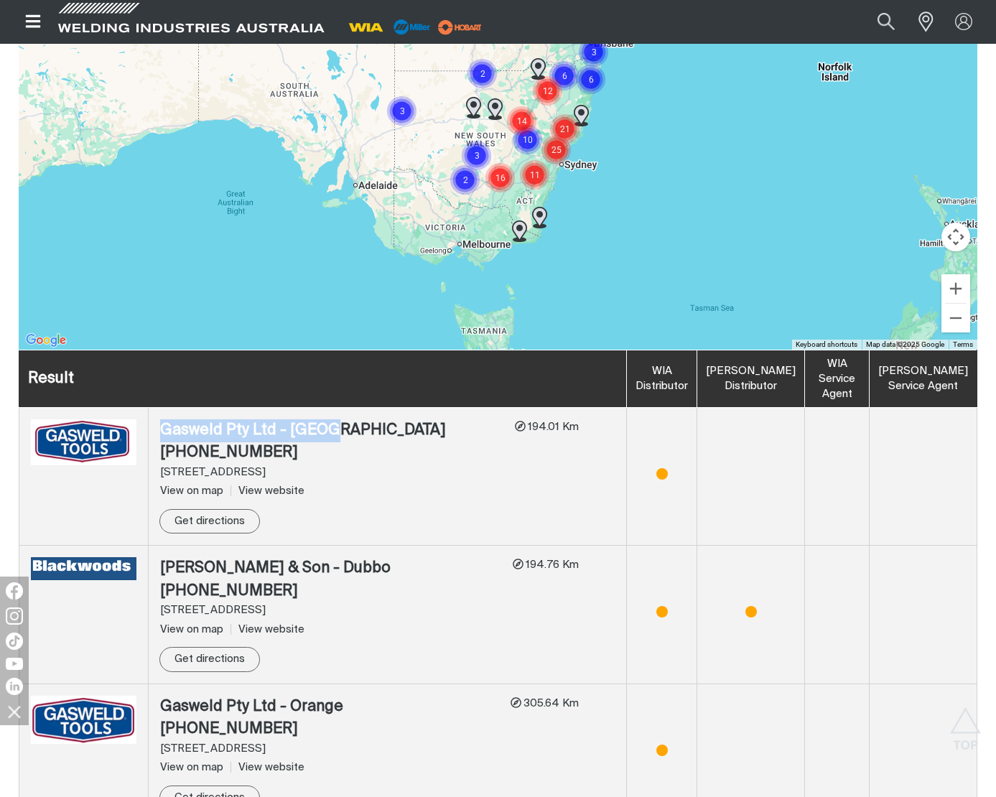
click at [335, 439] on div "Gasweld Pty Ltd - [GEOGRAPHIC_DATA]" at bounding box center [331, 430] width 343 height 23
drag, startPoint x: 225, startPoint y: 422, endPoint x: 151, endPoint y: 426, distance: 73.4
click at [151, 426] on td "Gasweld Pty Ltd - [GEOGRAPHIC_DATA] (02) 6884 [GEOGRAPHIC_DATA][STREET_ADDRESS]…" at bounding box center [388, 476] width 478 height 139
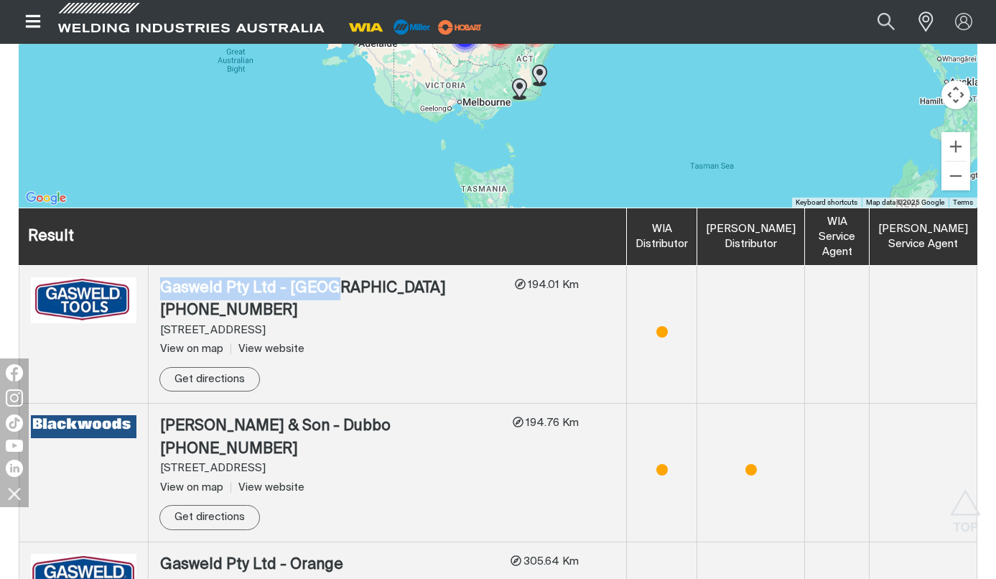
scroll to position [749, 0]
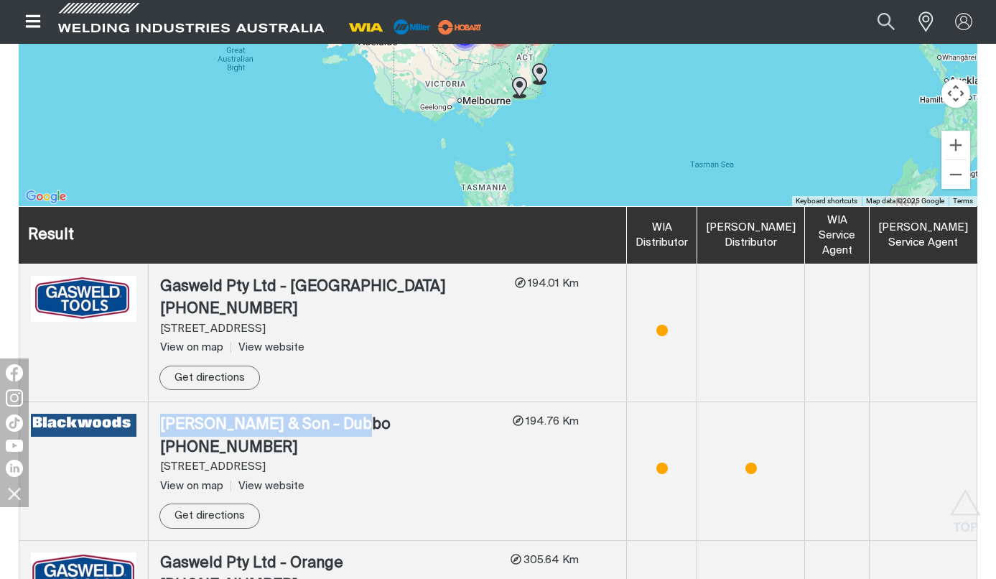
drag, startPoint x: 158, startPoint y: 422, endPoint x: 358, endPoint y: 426, distance: 199.6
click at [358, 426] on td "J [PERSON_NAME] & Son - [GEOGRAPHIC_DATA] (02) 6887 [GEOGRAPHIC_DATA][STREET_AD…" at bounding box center [388, 471] width 478 height 139
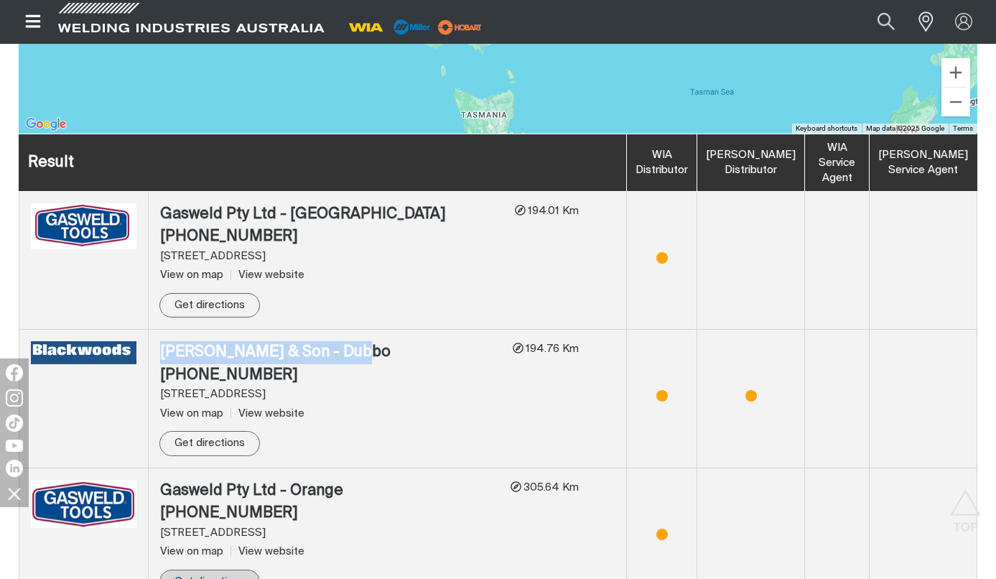
scroll to position [964, 0]
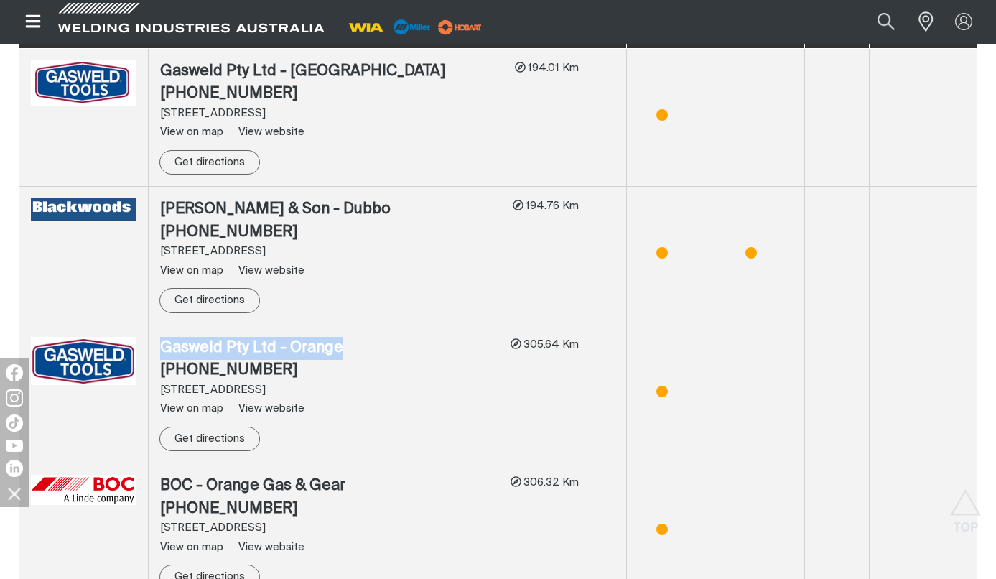
drag, startPoint x: 154, startPoint y: 343, endPoint x: 376, endPoint y: 346, distance: 221.9
click at [376, 346] on td "Gasweld Pty Ltd - [GEOGRAPHIC_DATA] (02) 6361 8888 131-[STREET_ADDRESS] View on…" at bounding box center [388, 394] width 478 height 139
copy div "Gasweld Pty Ltd - Orange"
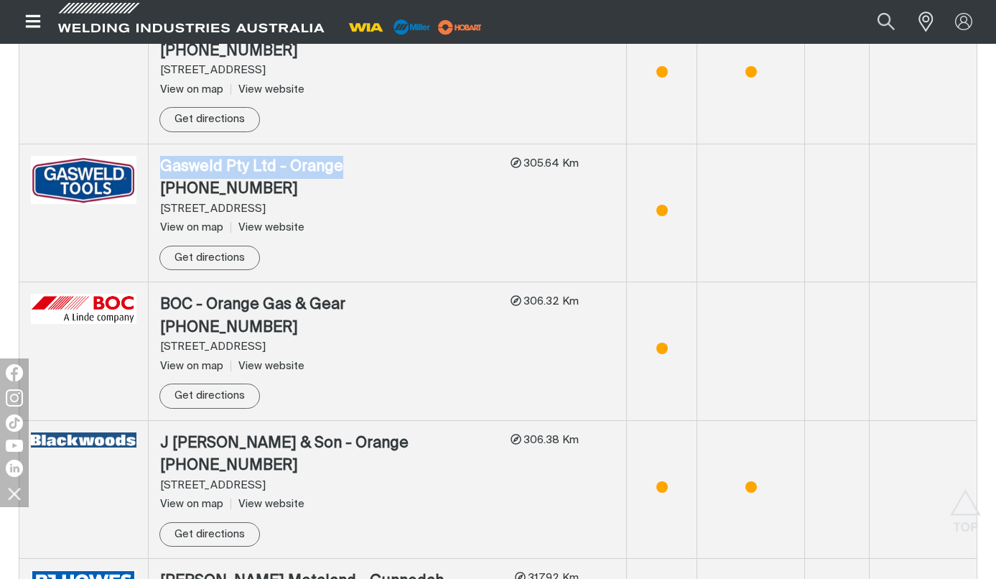
scroll to position [1180, 0]
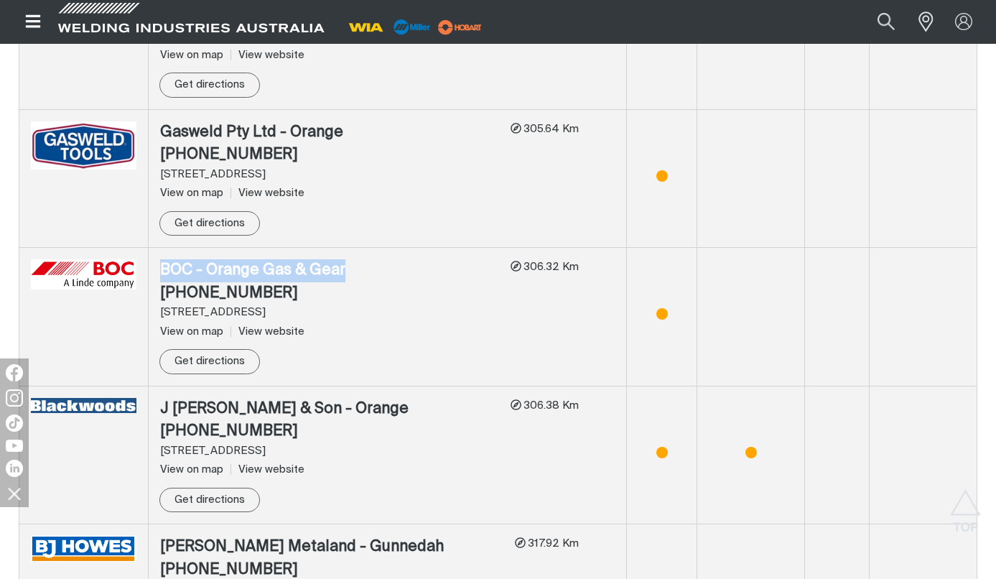
drag, startPoint x: 349, startPoint y: 270, endPoint x: 150, endPoint y: 267, distance: 198.9
click at [150, 267] on td "BOC - Orange Gas & Gear (02) 6362 6022 [STREET_ADDRESS] View on map View websit…" at bounding box center [388, 317] width 478 height 139
copy div "BOC - Orange Gas & Gear"
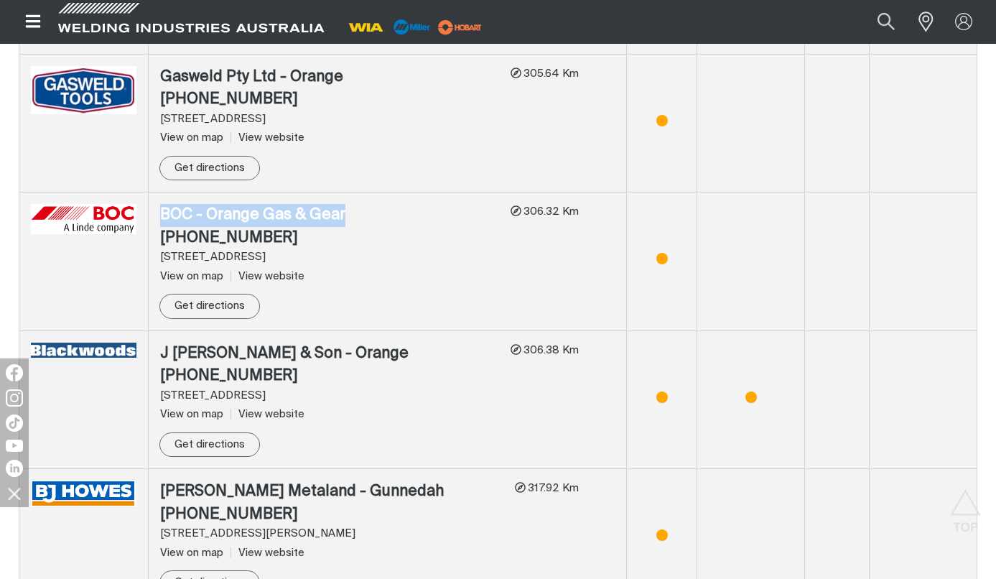
scroll to position [1251, 0]
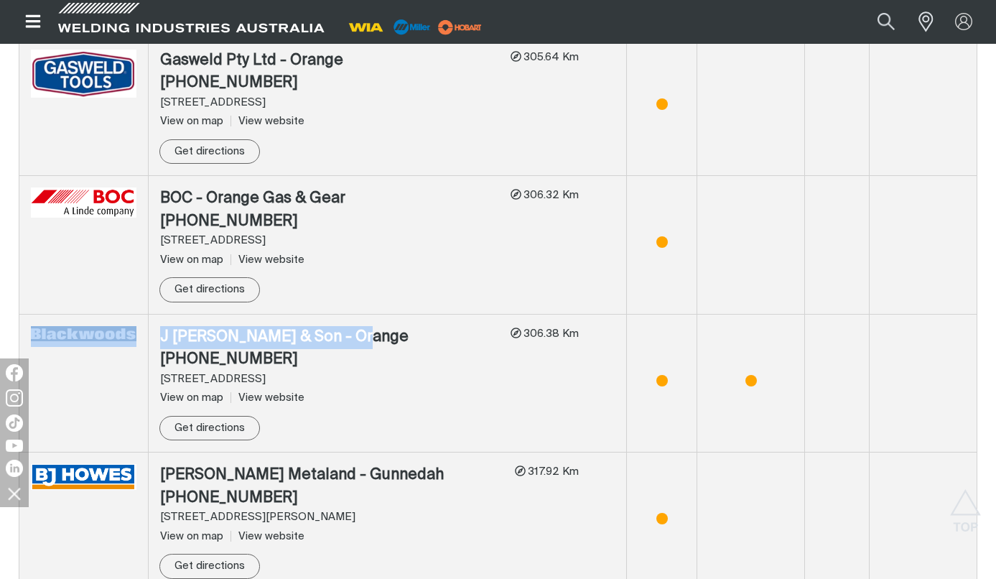
drag, startPoint x: 372, startPoint y: 340, endPoint x: 142, endPoint y: 340, distance: 229.8
click at [142, 340] on tr "J [PERSON_NAME] & Son - Orange (02) 6363 5800 [STREET_ADDRESS] View on map View…" at bounding box center [498, 383] width 958 height 139
copy tr "J [PERSON_NAME] & Son - Orange"
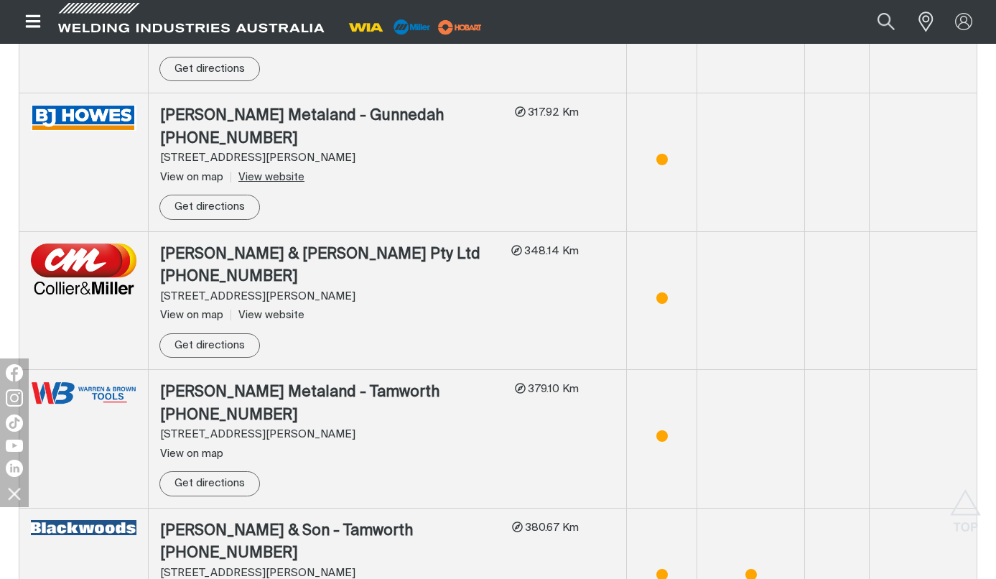
scroll to position [1539, 0]
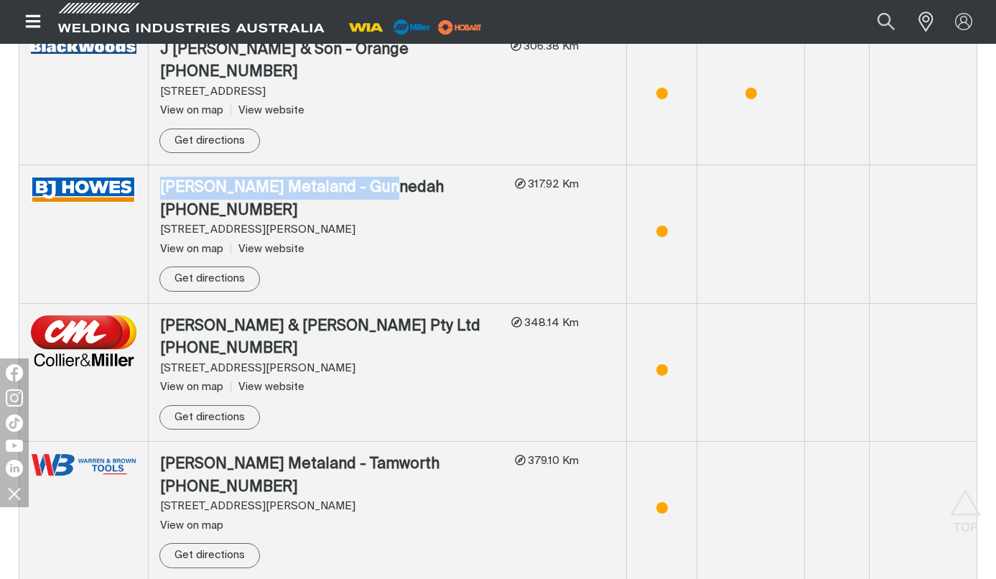
drag, startPoint x: 394, startPoint y: 184, endPoint x: 154, endPoint y: 187, distance: 240.6
click at [154, 187] on td "[PERSON_NAME] Metaland - [GEOGRAPHIC_DATA] (02) 6742 2449 [STREET_ADDRESS][PERS…" at bounding box center [388, 234] width 478 height 139
copy div "[PERSON_NAME] Metaland - Gunnedah"
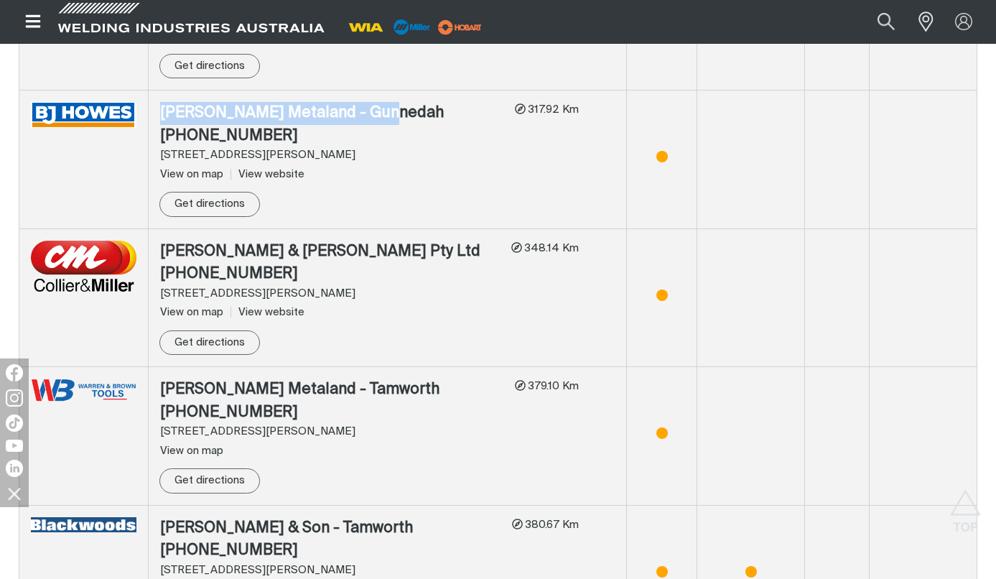
scroll to position [1682, 0]
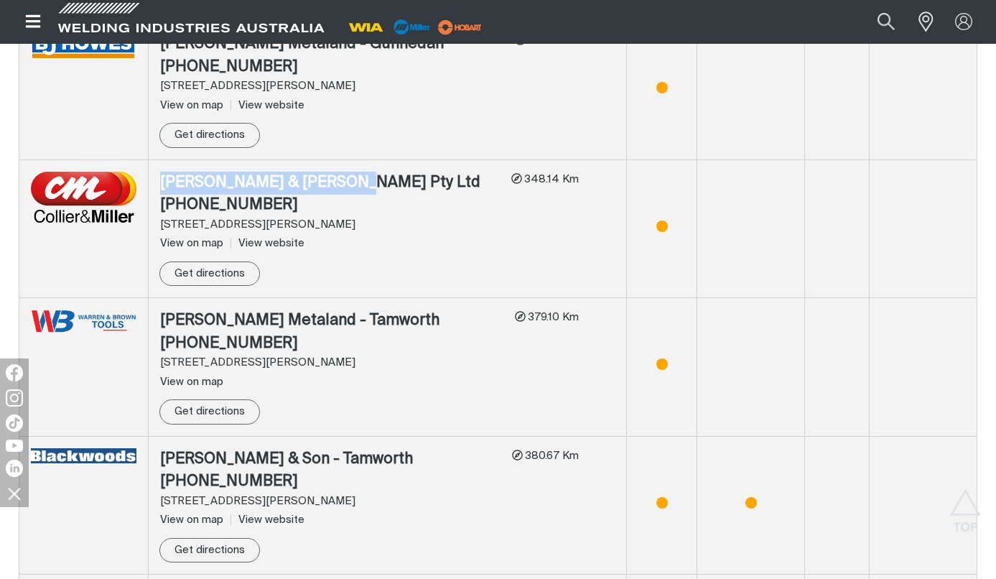
drag, startPoint x: 336, startPoint y: 183, endPoint x: 152, endPoint y: 176, distance: 183.9
click at [152, 176] on td "[PERSON_NAME] & [PERSON_NAME] Pty Ltd (02) 6969 [GEOGRAPHIC_DATA][STREET_ADDRES…" at bounding box center [388, 228] width 478 height 139
copy div "[PERSON_NAME] & [PERSON_NAME] Pty Ltd"
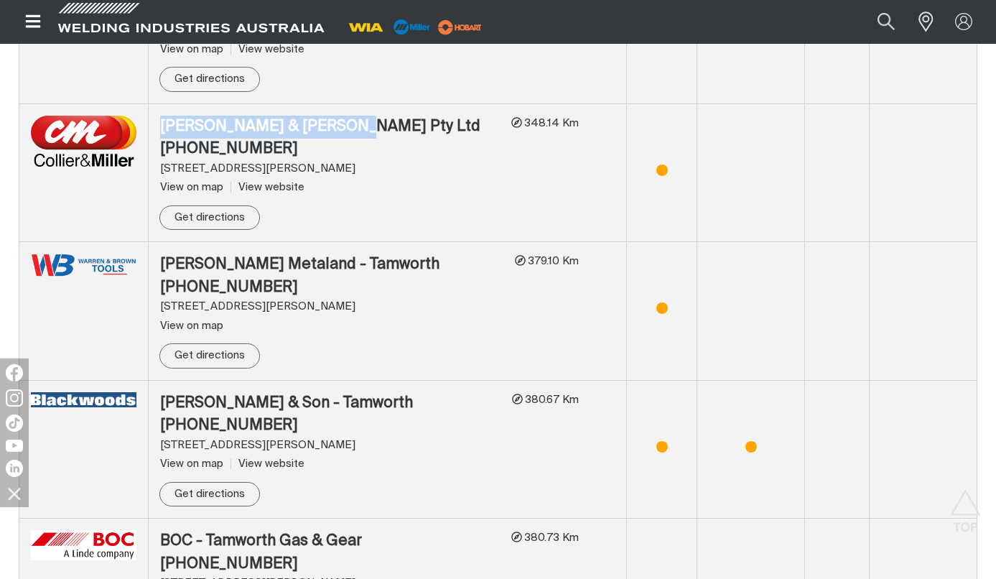
scroll to position [1754, 0]
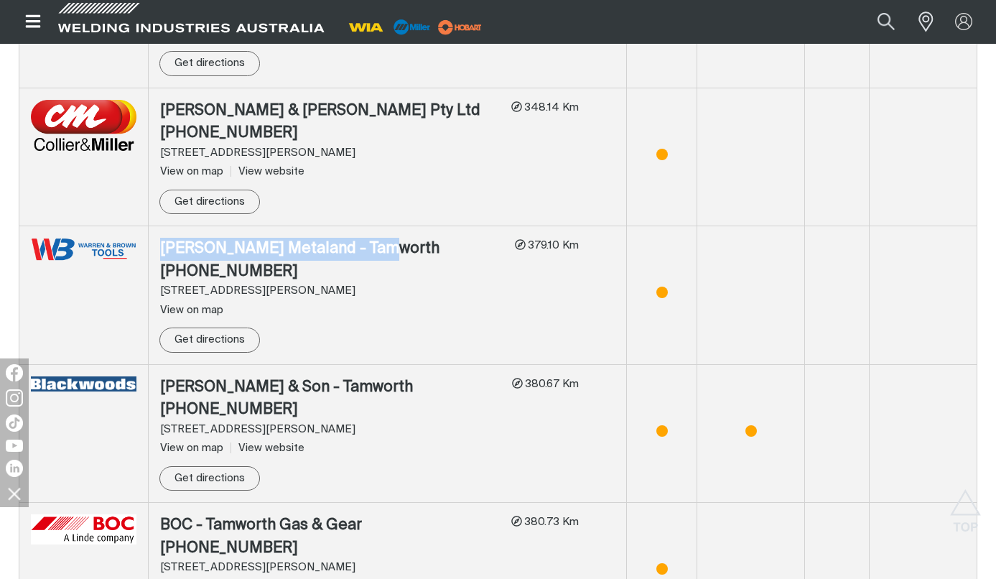
drag, startPoint x: 380, startPoint y: 246, endPoint x: 154, endPoint y: 244, distance: 225.5
click at [154, 244] on td "[PERSON_NAME] Metaland - [GEOGRAPHIC_DATA] (02) 6765 [GEOGRAPHIC_DATA][STREET_A…" at bounding box center [388, 295] width 478 height 139
copy div "[PERSON_NAME] Metaland - Tamworth"
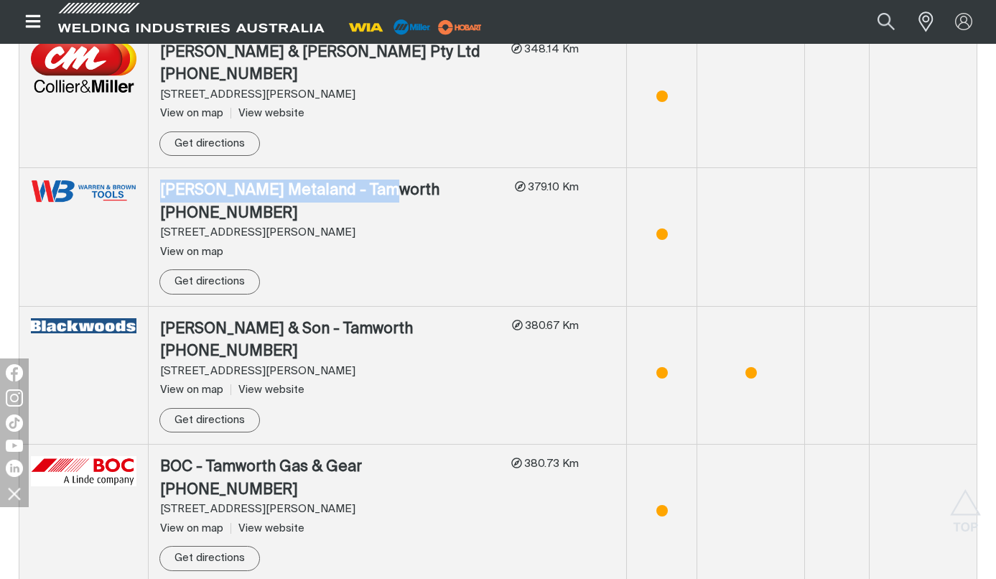
scroll to position [1826, 0]
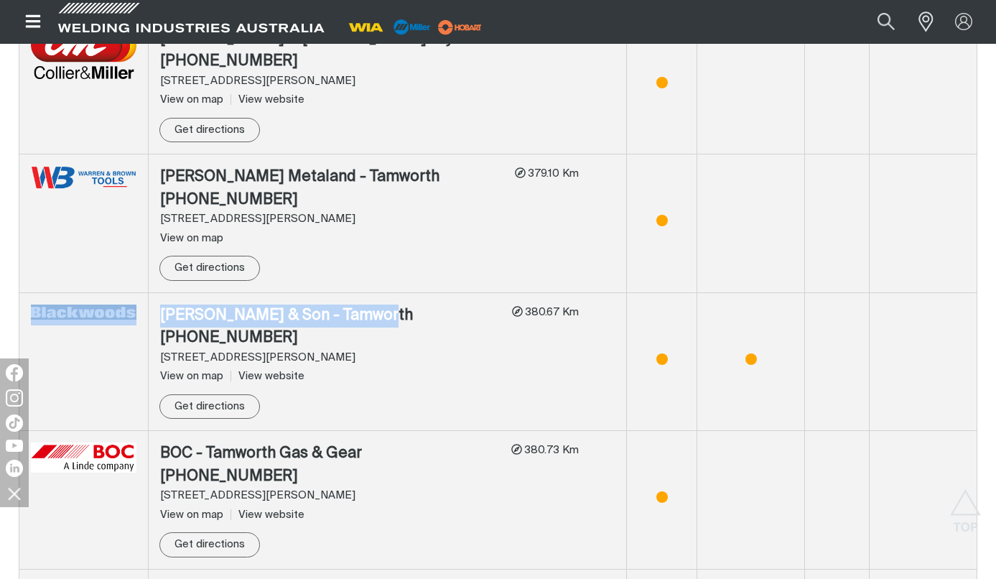
drag, startPoint x: 379, startPoint y: 311, endPoint x: 144, endPoint y: 312, distance: 234.8
click at [144, 312] on tr "J [PERSON_NAME] & Son - [GEOGRAPHIC_DATA] (02) 6701 [STREET_ADDRESS][PERSON_NAM…" at bounding box center [498, 361] width 958 height 139
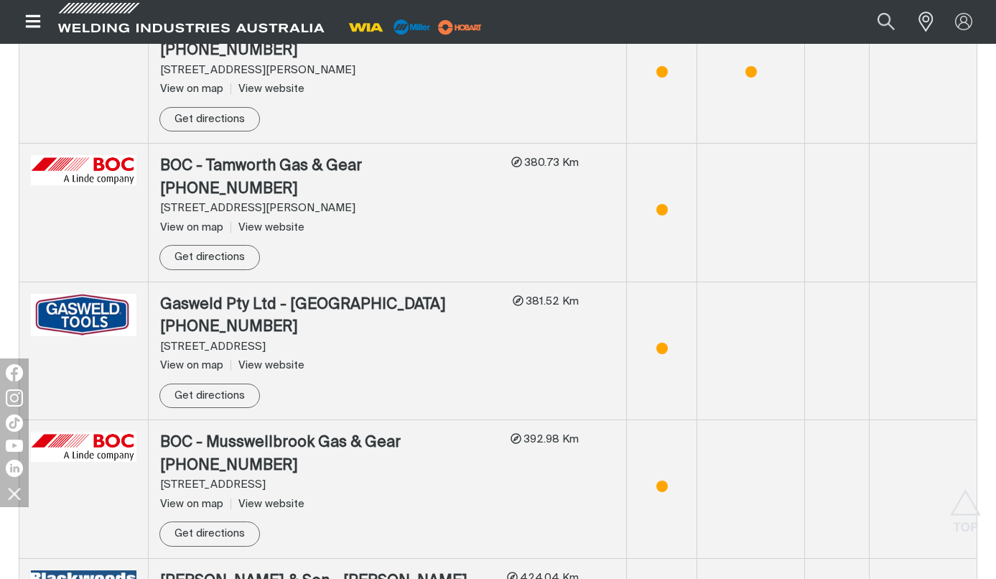
click at [309, 167] on div "BOC - Tamworth Gas & Gear" at bounding box center [330, 166] width 340 height 23
